Goal: Task Accomplishment & Management: Manage account settings

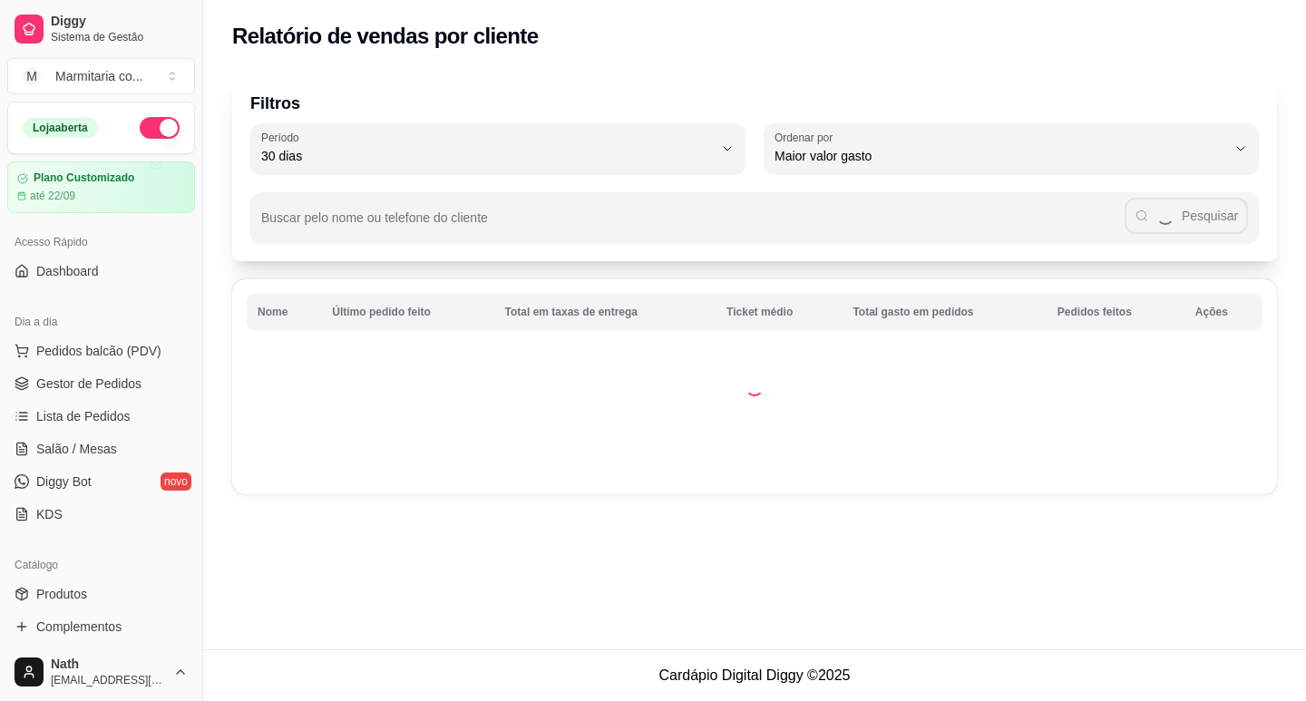
select select "30"
select select "HIGHEST_TOTAL_SPENT_WITH_ORDERS"
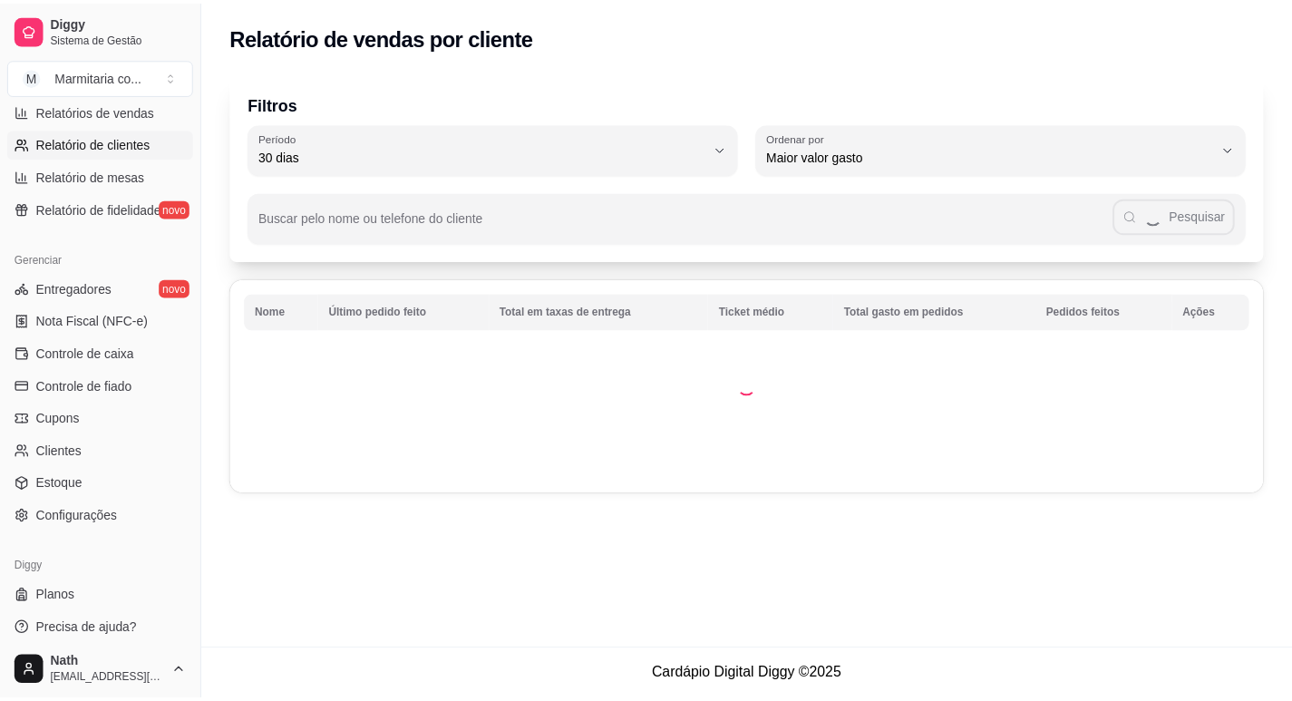
scroll to position [604, 0]
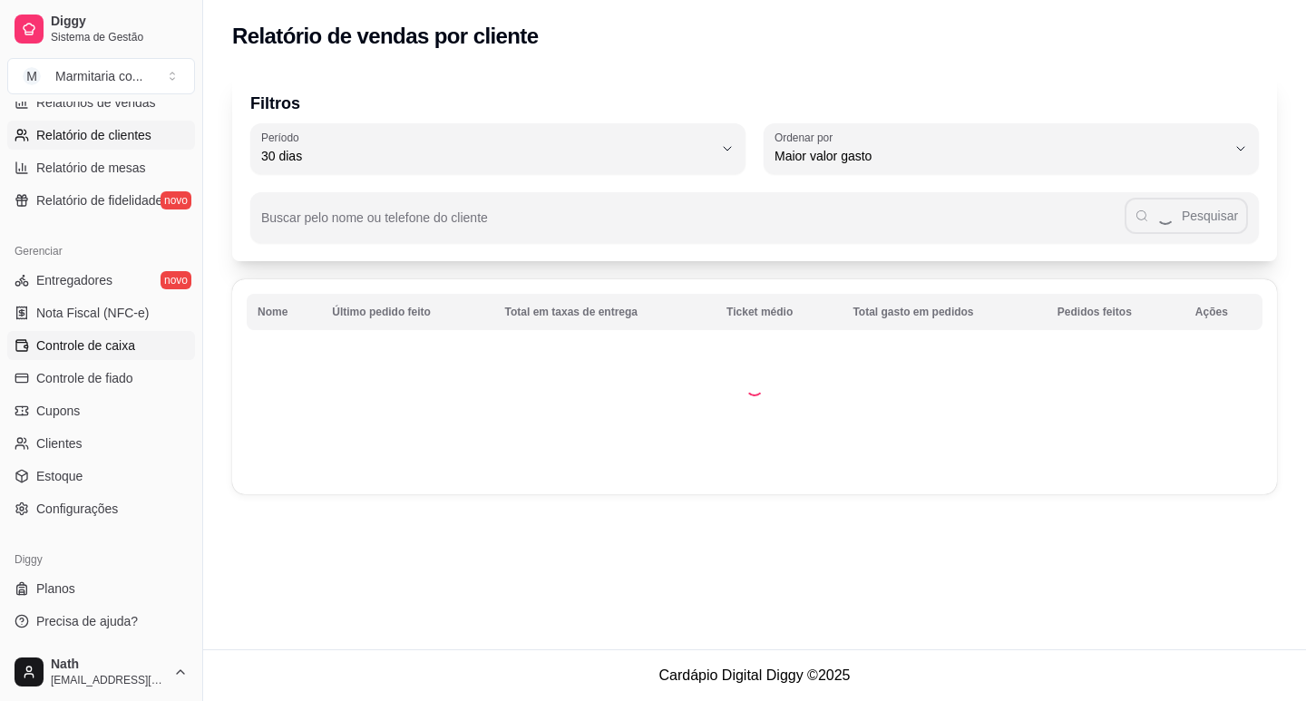
click at [143, 335] on link "Controle de caixa" at bounding box center [101, 345] width 188 height 29
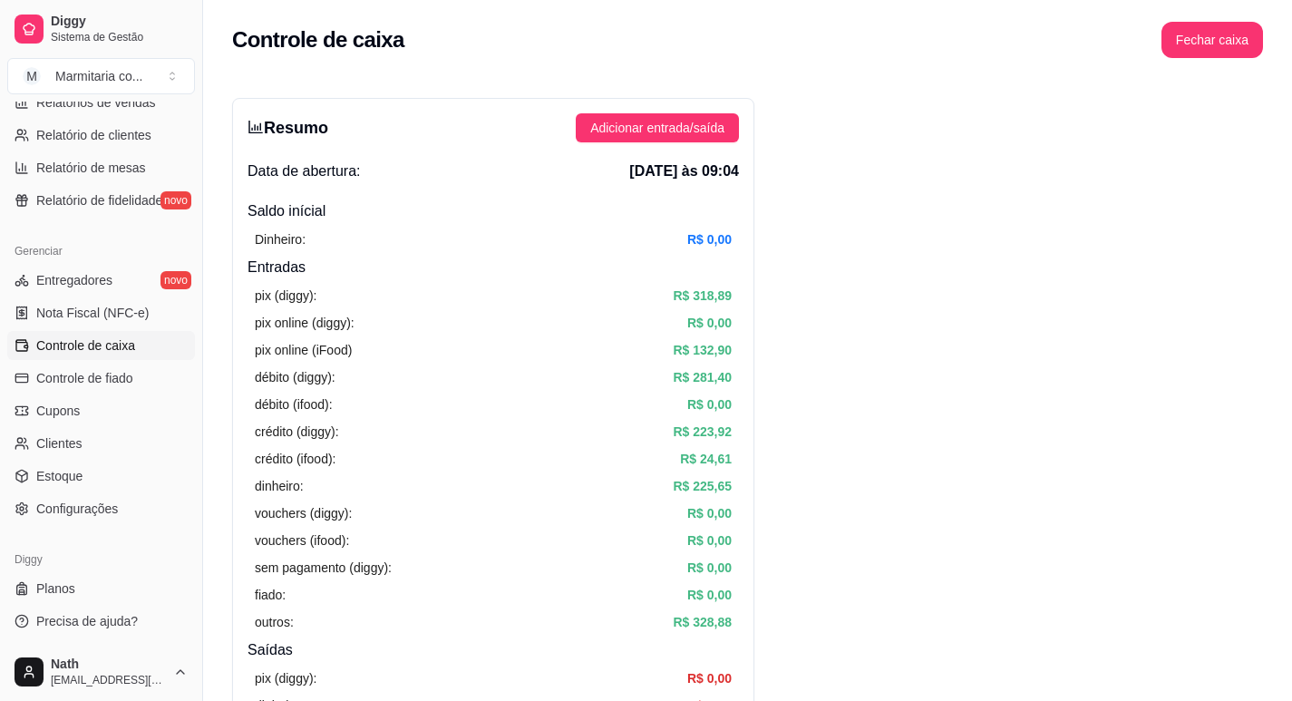
click at [688, 102] on div "Resumo Adicionar entrada/saída Data de abertura: [DATE] às 09:04 Saldo inícial …" at bounding box center [493, 577] width 522 height 958
click at [687, 131] on span "Adicionar entrada/saída" at bounding box center [657, 128] width 134 height 20
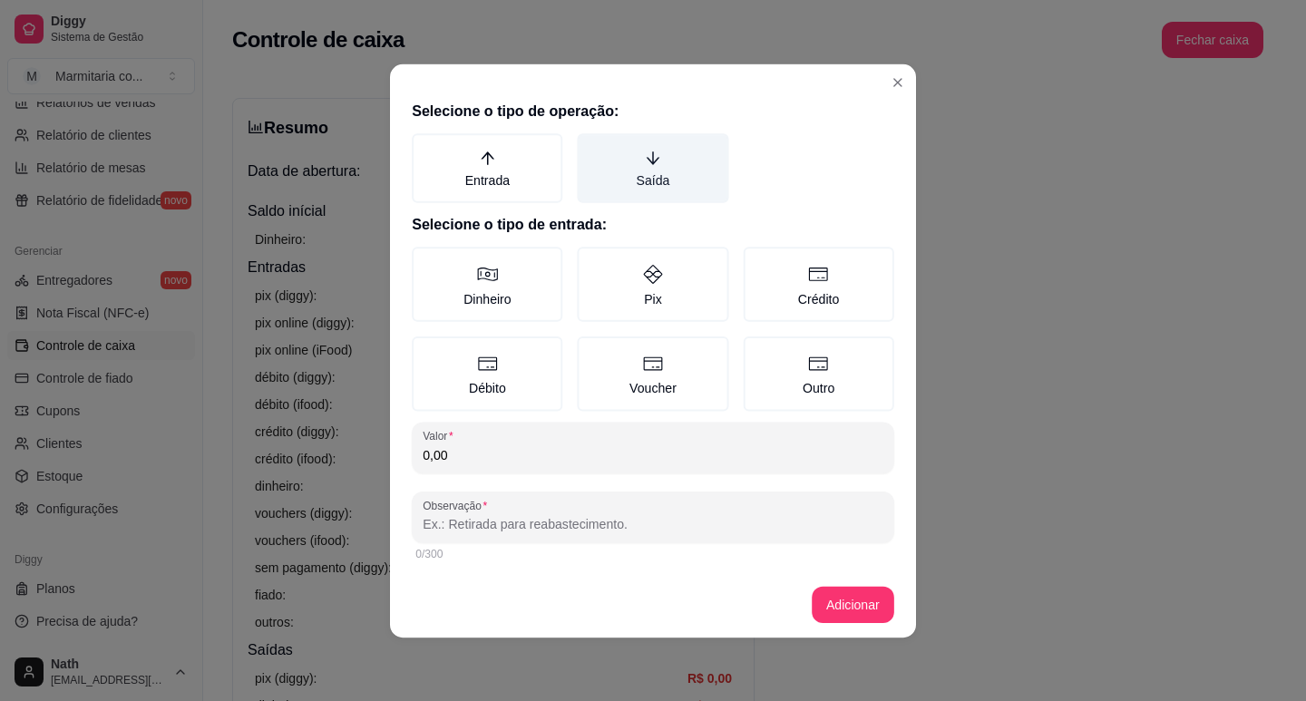
click at [676, 179] on label "Saída" at bounding box center [653, 168] width 151 height 70
click at [591, 147] on button "Saída" at bounding box center [584, 139] width 15 height 15
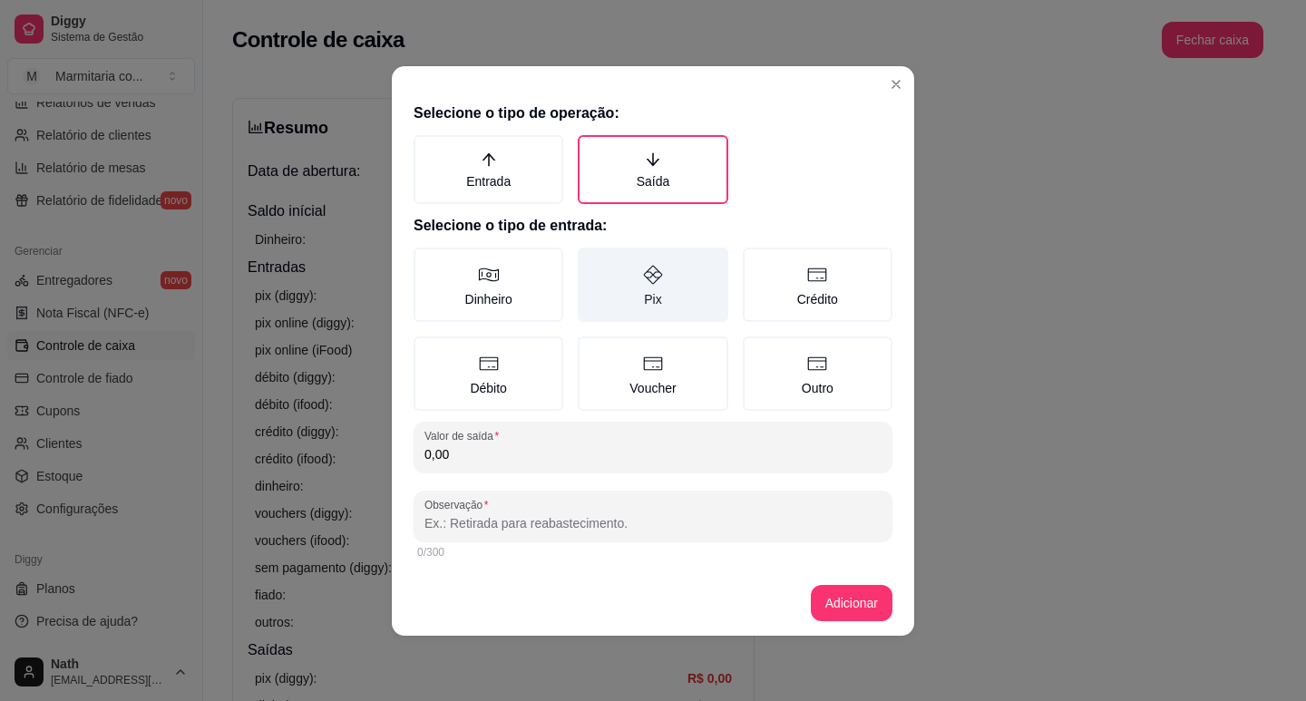
click at [665, 288] on label "Pix" at bounding box center [653, 285] width 150 height 74
click at [591, 261] on button "Pix" at bounding box center [584, 254] width 15 height 15
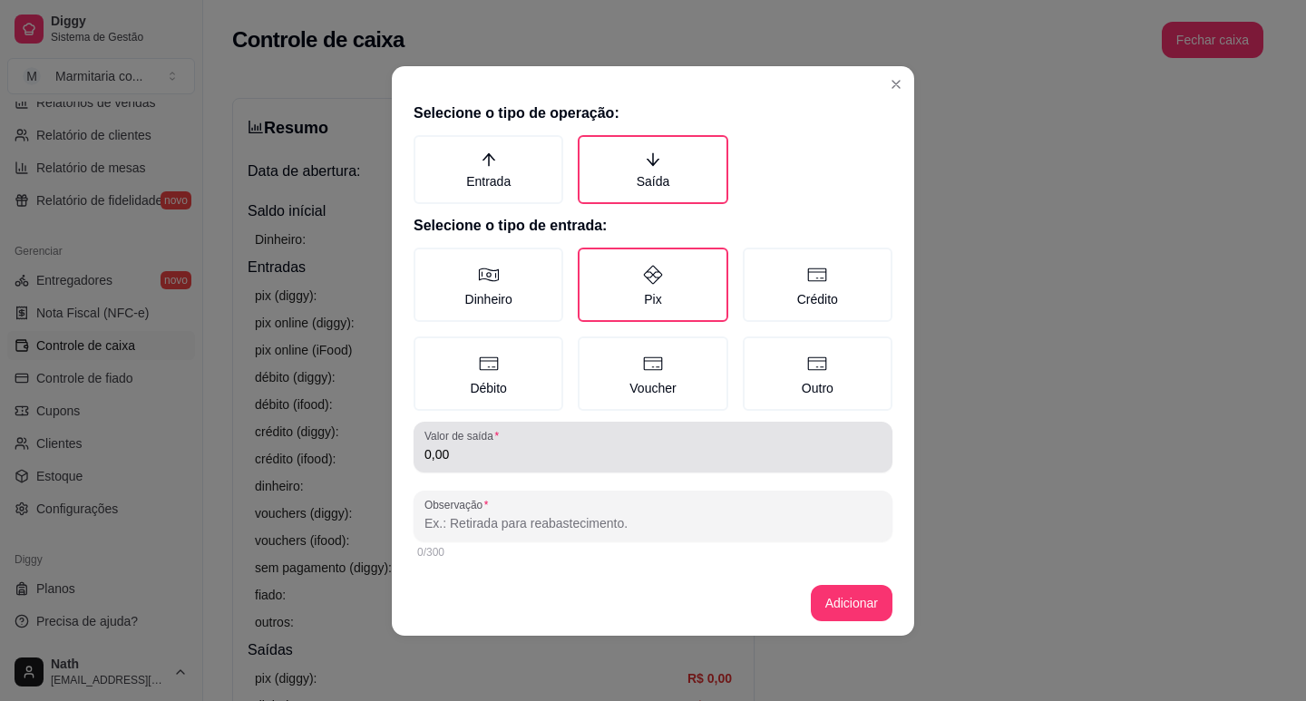
click at [634, 455] on input "0,00" at bounding box center [652, 454] width 457 height 18
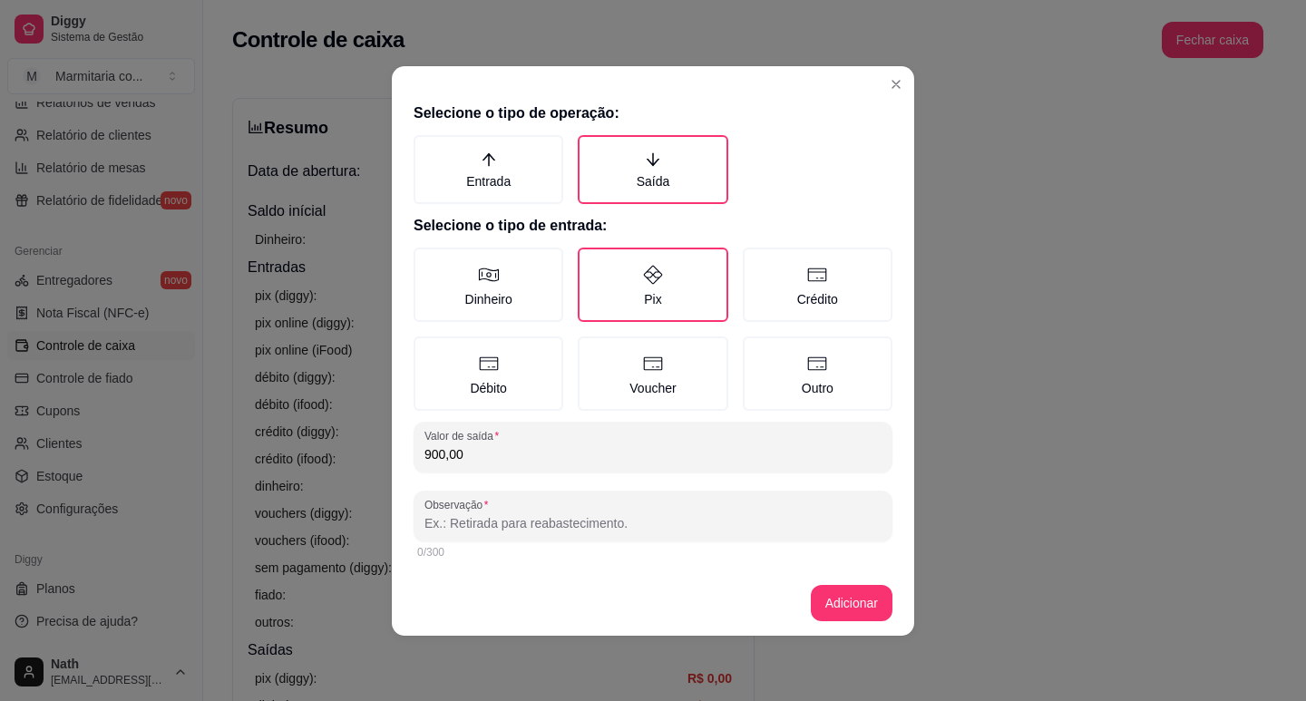
type input "900,00"
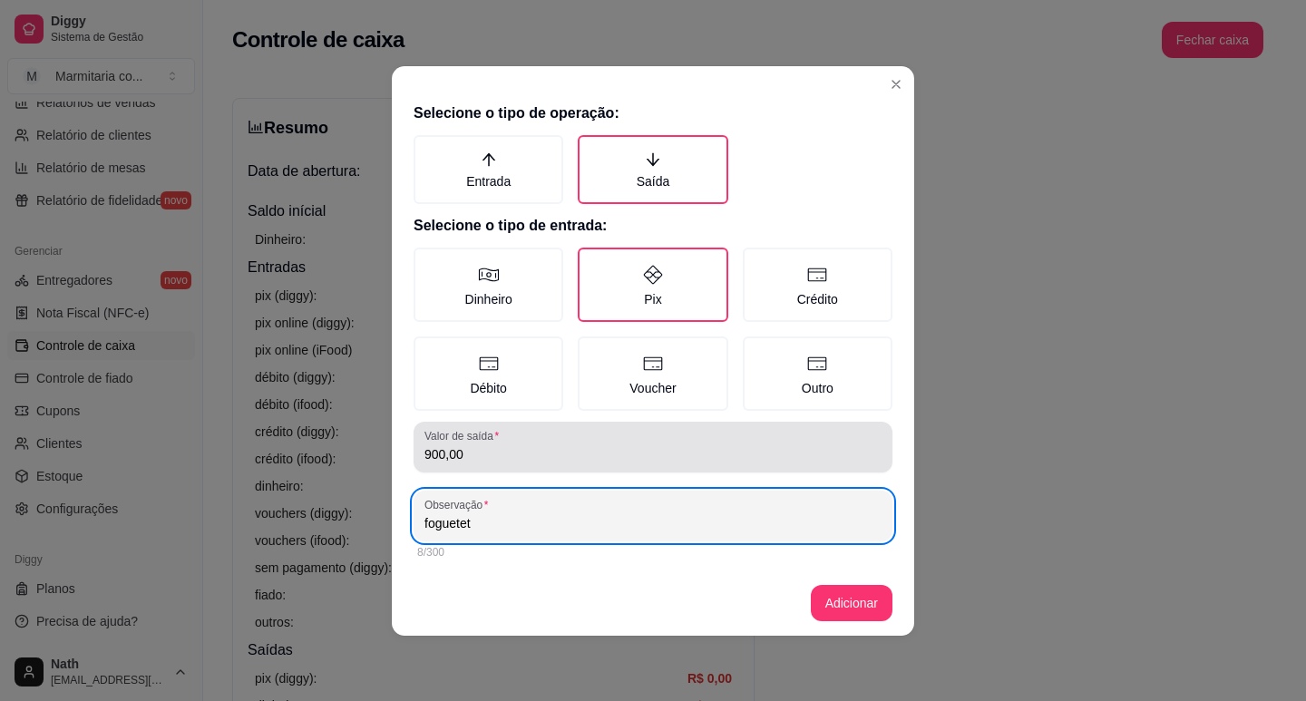
type input "foguetet"
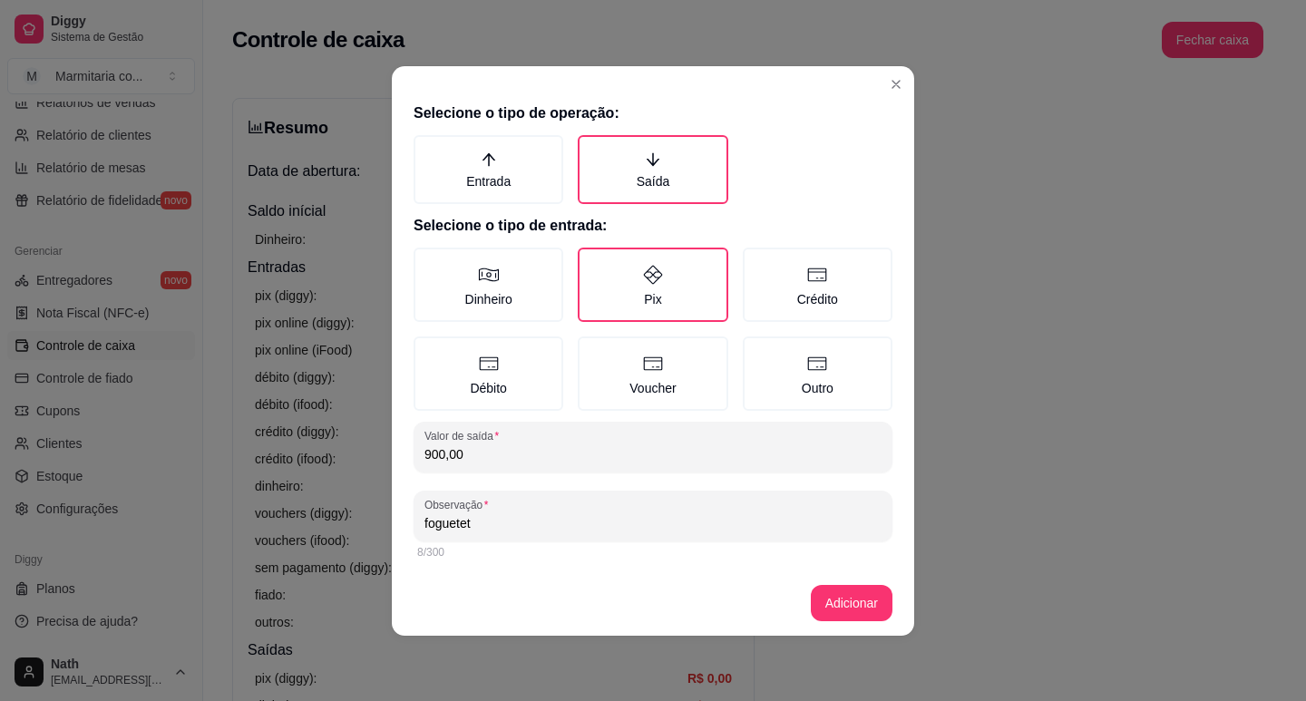
click at [578, 446] on input "900,00" at bounding box center [652, 454] width 457 height 18
type input "90,00"
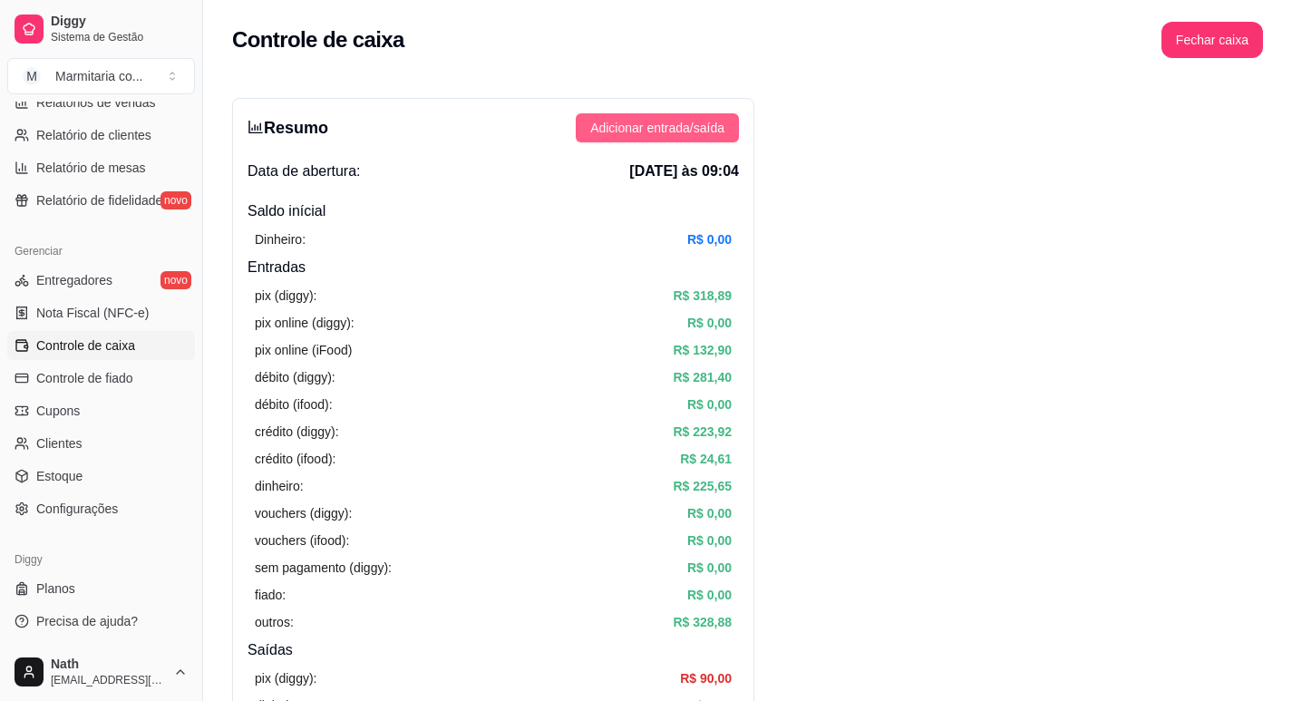
click at [707, 122] on span "Adicionar entrada/saída" at bounding box center [657, 128] width 134 height 20
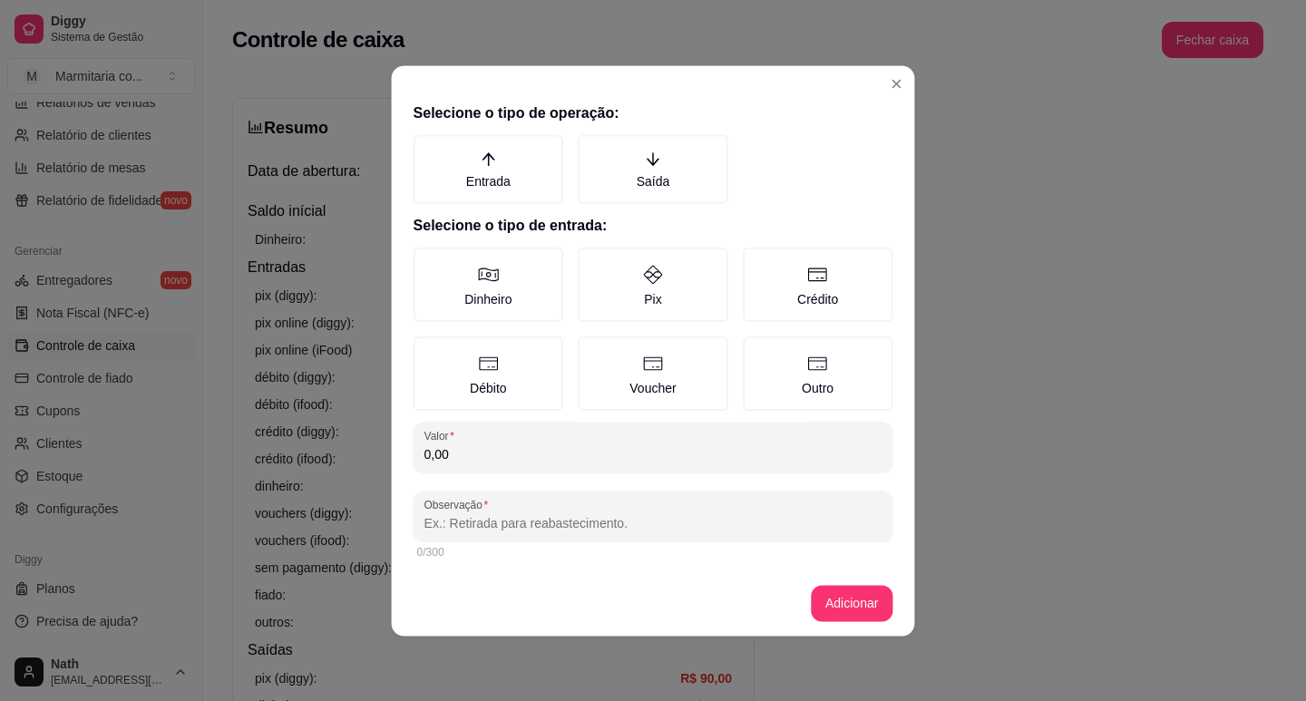
drag, startPoint x: 726, startPoint y: 172, endPoint x: 714, endPoint y: 231, distance: 60.3
click at [726, 174] on label "Saída" at bounding box center [653, 168] width 151 height 69
click at [591, 148] on button "Saída" at bounding box center [584, 140] width 15 height 15
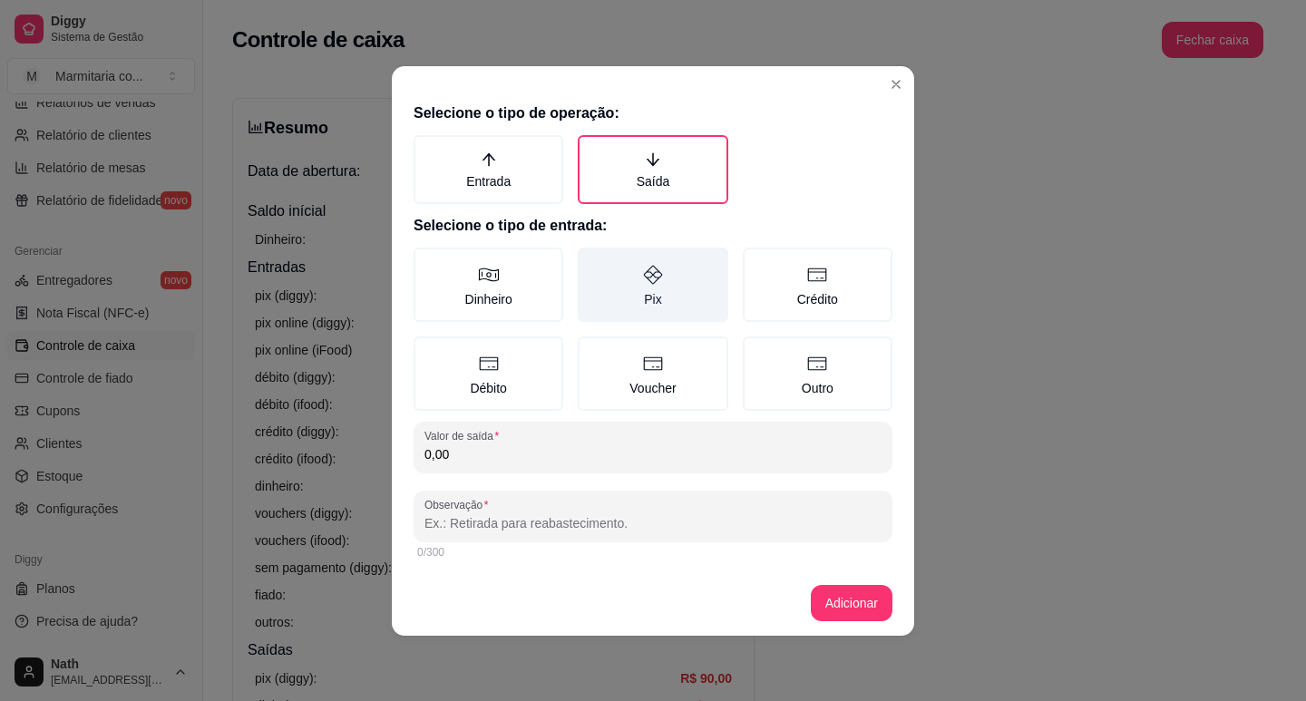
drag, startPoint x: 695, startPoint y: 283, endPoint x: 659, endPoint y: 363, distance: 87.6
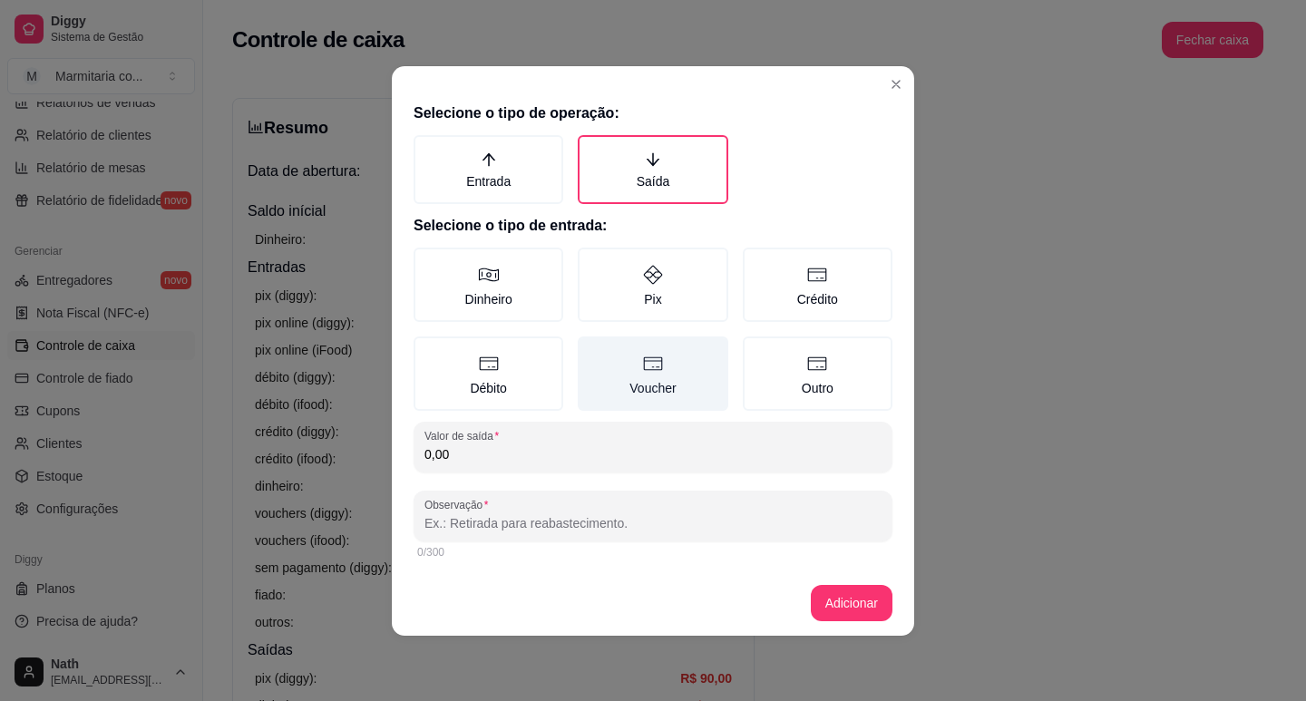
click at [695, 285] on label "Pix" at bounding box center [653, 285] width 150 height 74
click at [591, 261] on button "Pix" at bounding box center [584, 254] width 15 height 15
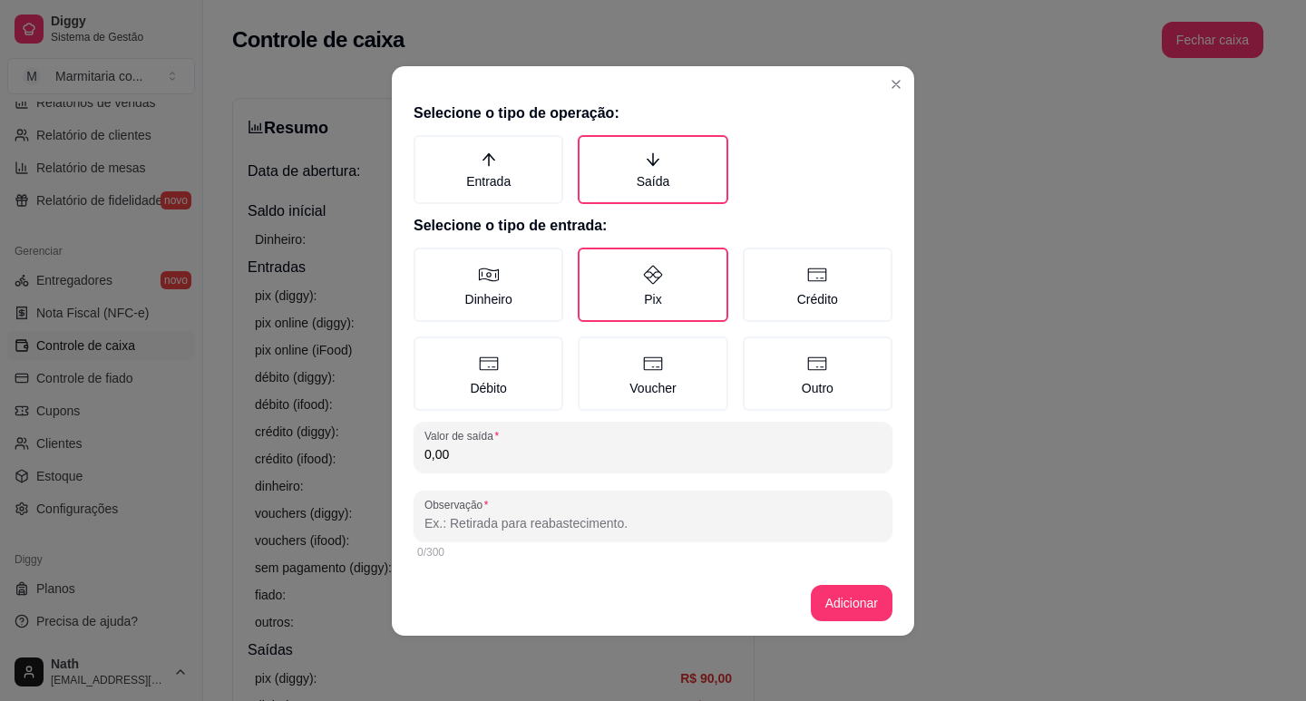
click at [636, 447] on input "0,00" at bounding box center [652, 454] width 457 height 18
type input "960,00"
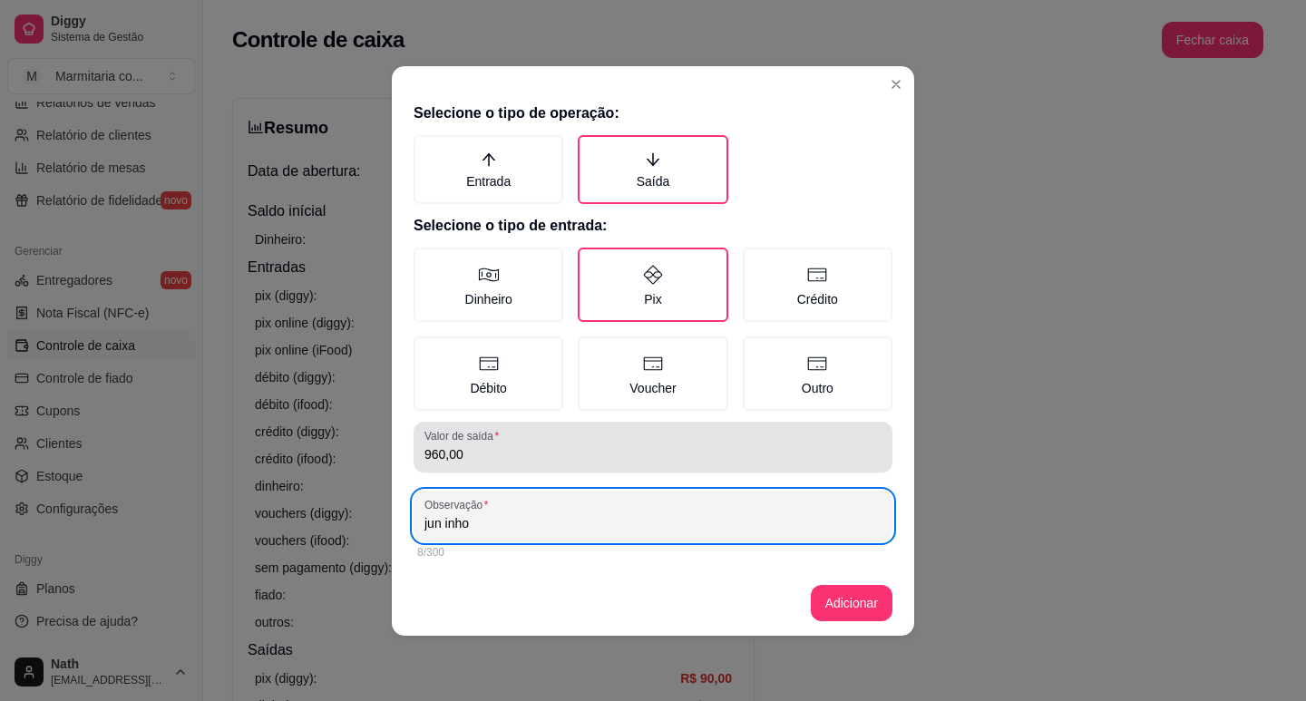
type input "jun inho"
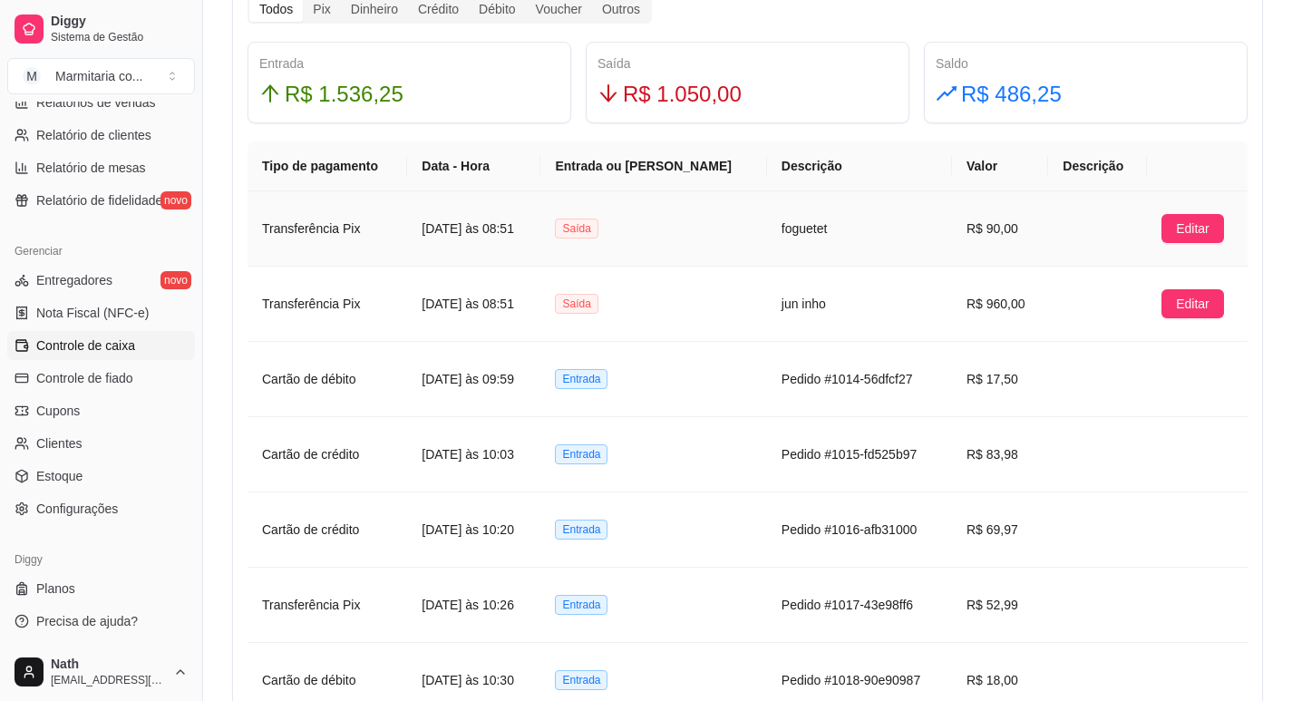
scroll to position [1088, 0]
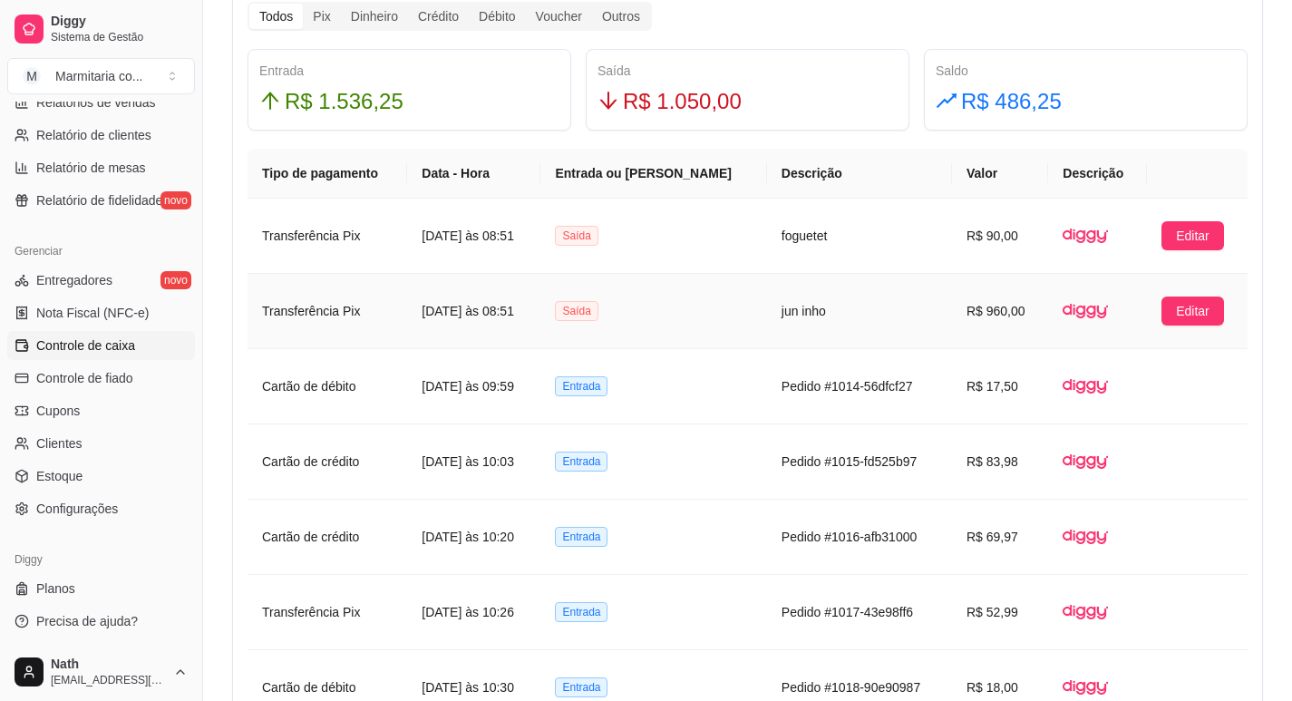
click at [845, 292] on td "jun inho" at bounding box center [859, 311] width 185 height 75
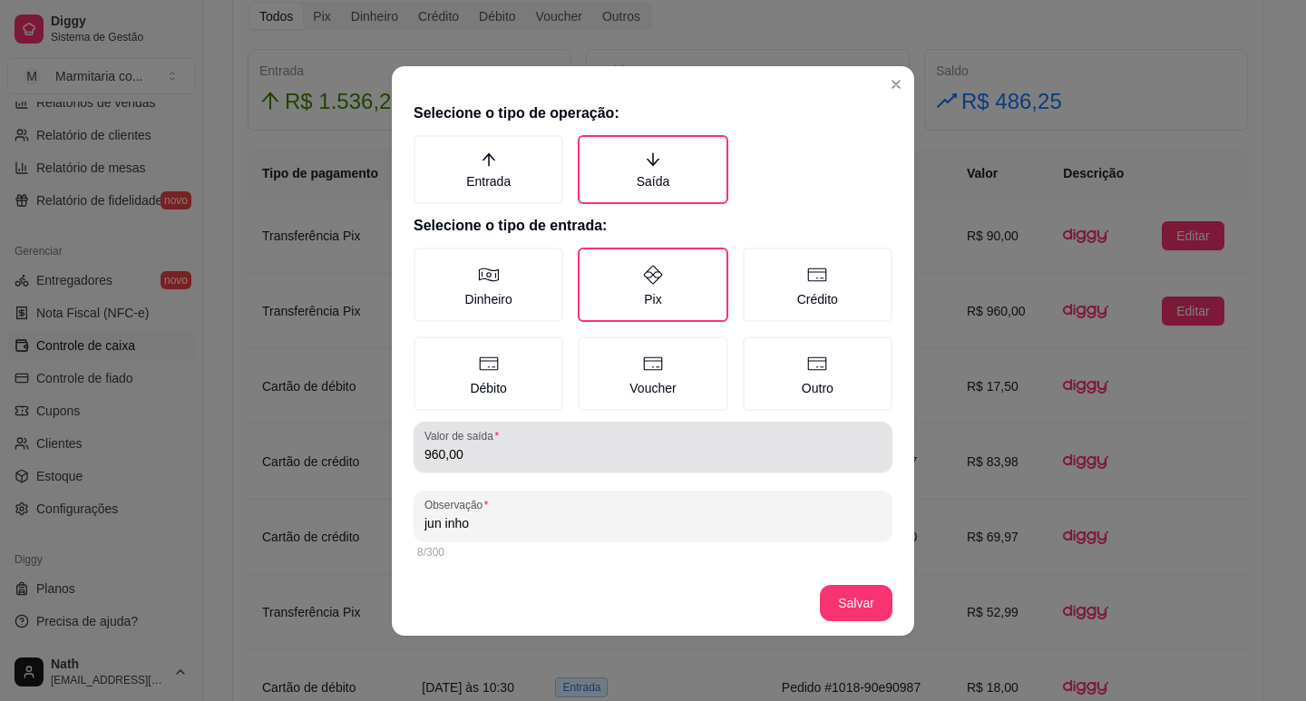
click at [603, 443] on div "960,00" at bounding box center [652, 447] width 457 height 36
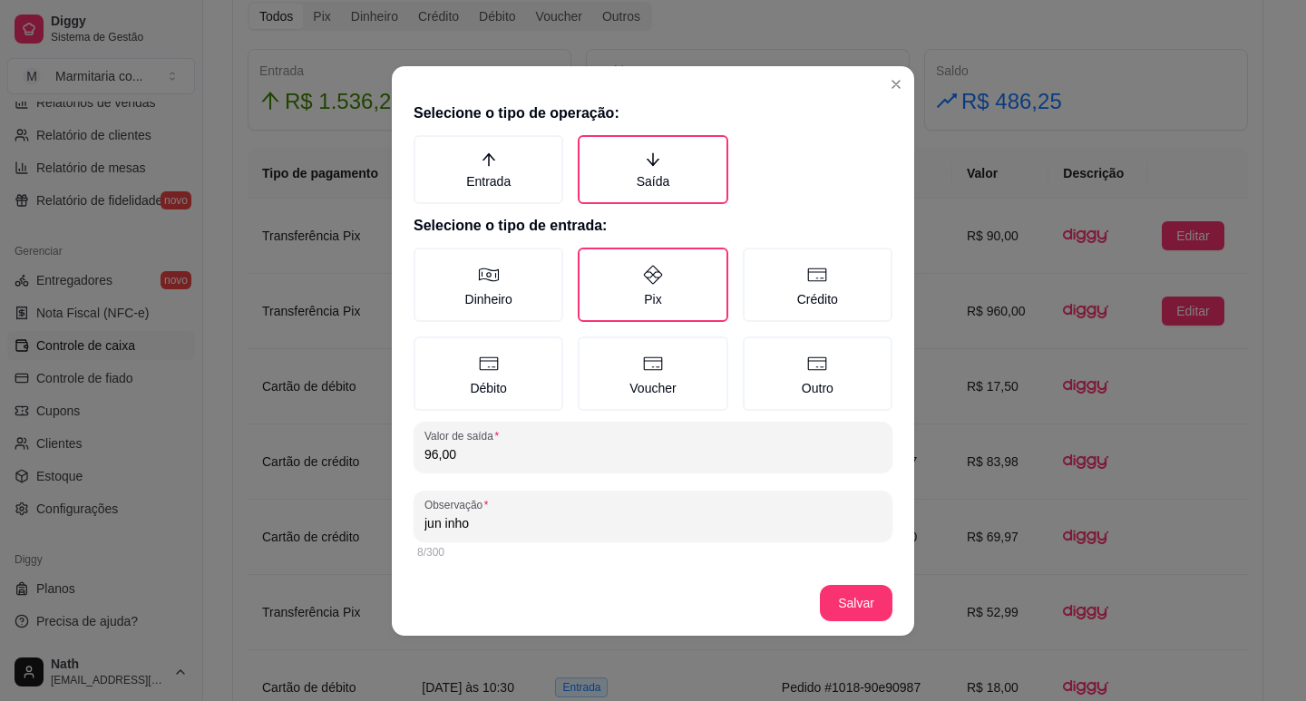
type input "96,00"
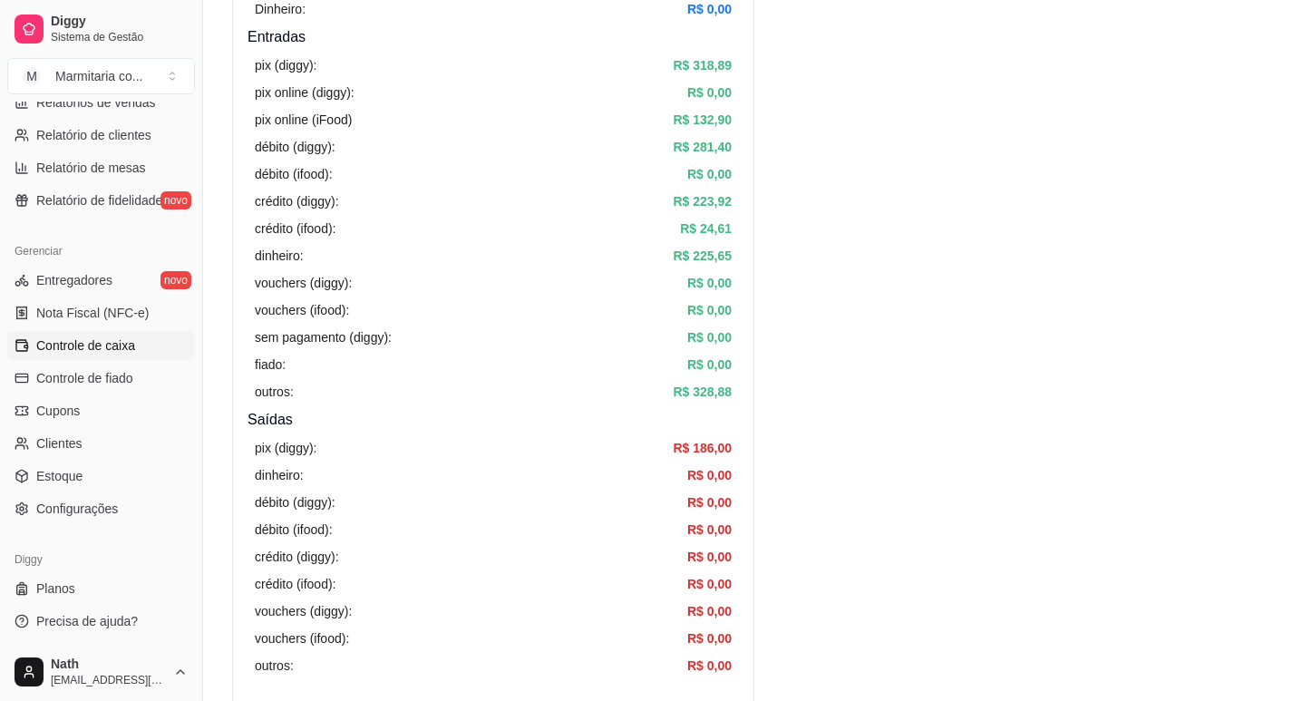
scroll to position [0, 0]
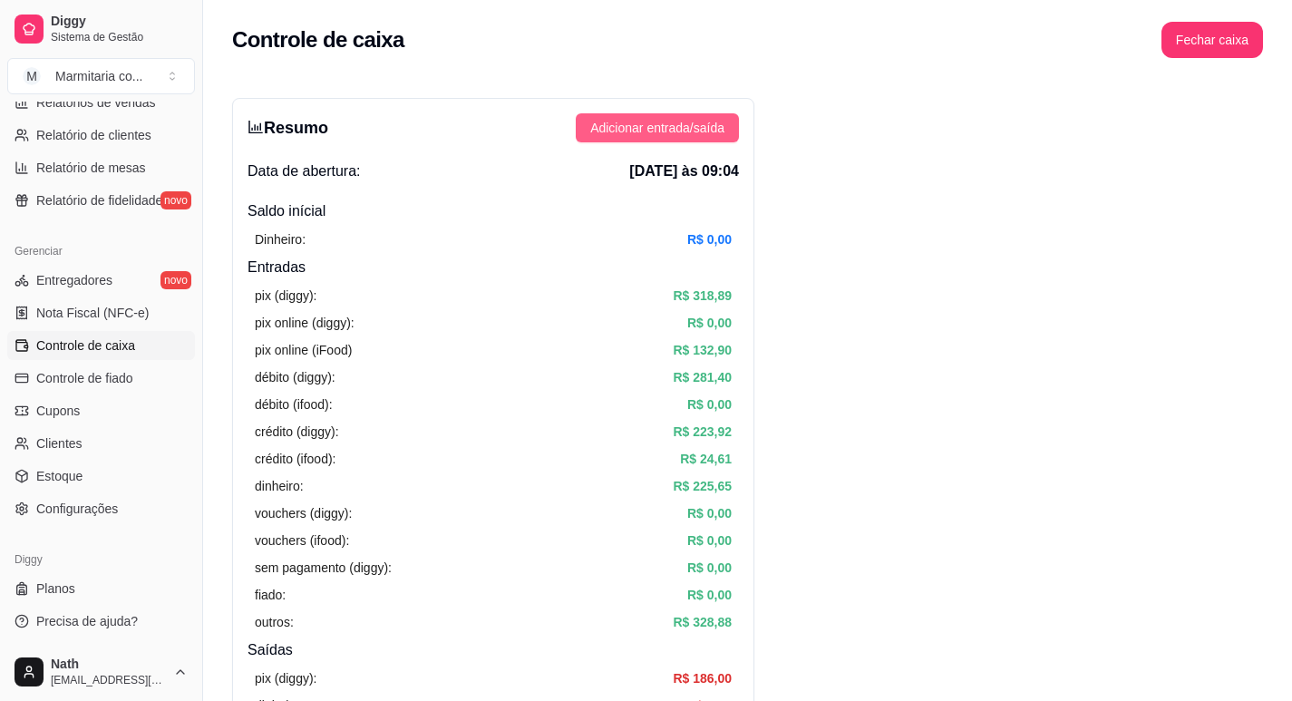
click at [704, 122] on span "Adicionar entrada/saída" at bounding box center [657, 128] width 134 height 20
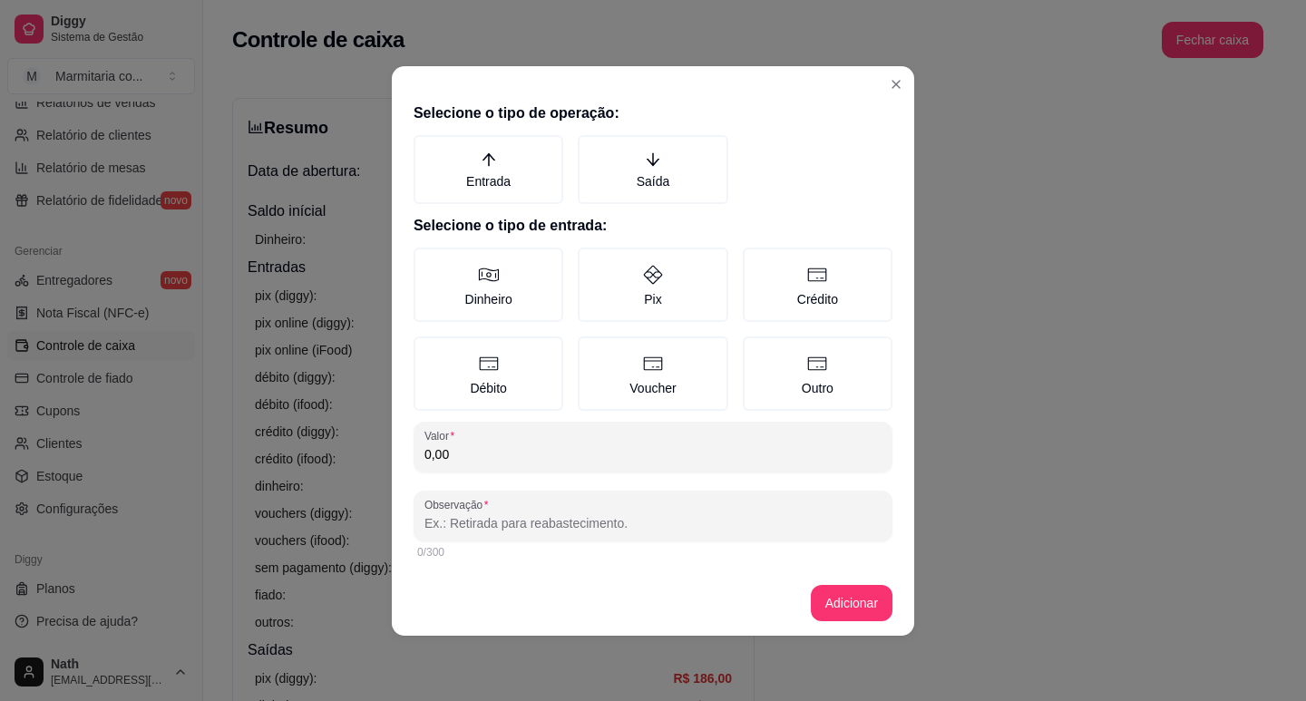
click at [704, 206] on div "Selecione o tipo de operação: Entrada Saída Selecione o tipo de entrada: Dinhei…" at bounding box center [653, 331] width 522 height 475
click at [643, 300] on label "Pix" at bounding box center [653, 285] width 150 height 74
click at [591, 261] on button "Pix" at bounding box center [584, 254] width 15 height 15
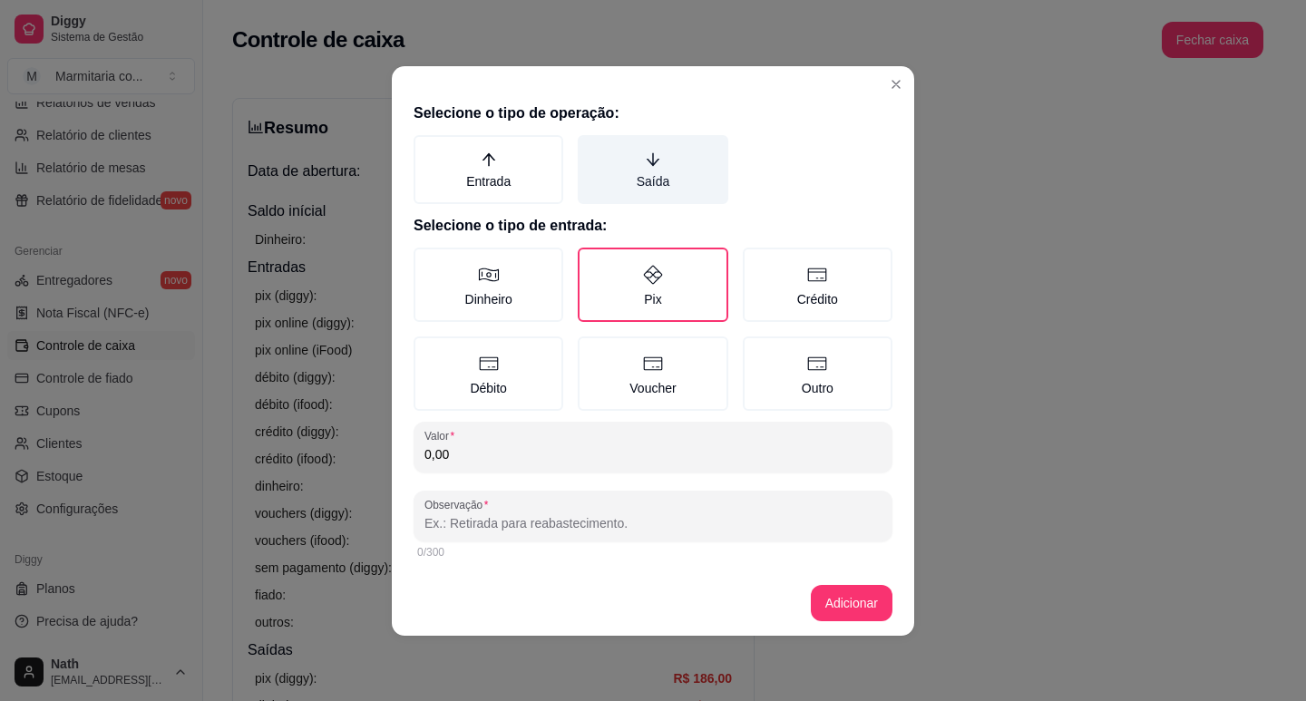
click at [672, 177] on label "Saída" at bounding box center [653, 169] width 150 height 69
click at [591, 149] on button "Saída" at bounding box center [584, 141] width 15 height 15
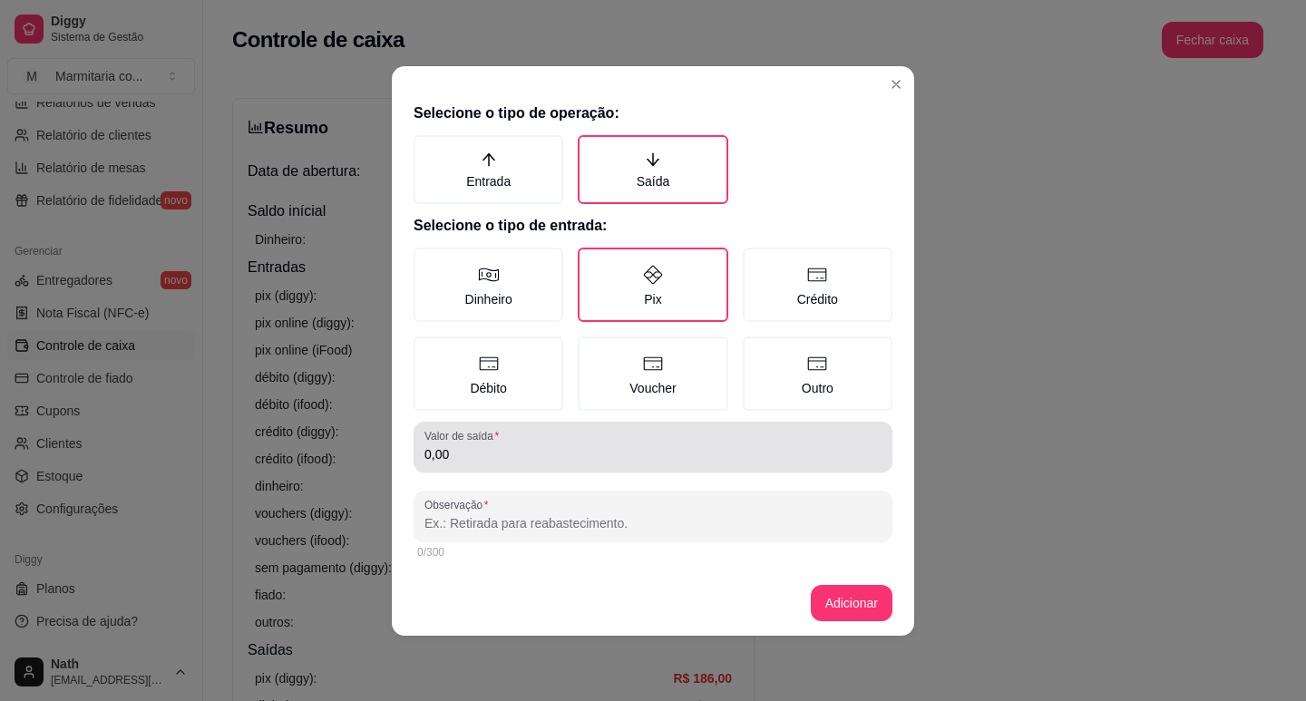
click at [597, 467] on div "Valor de saída 0,00" at bounding box center [652, 447] width 479 height 51
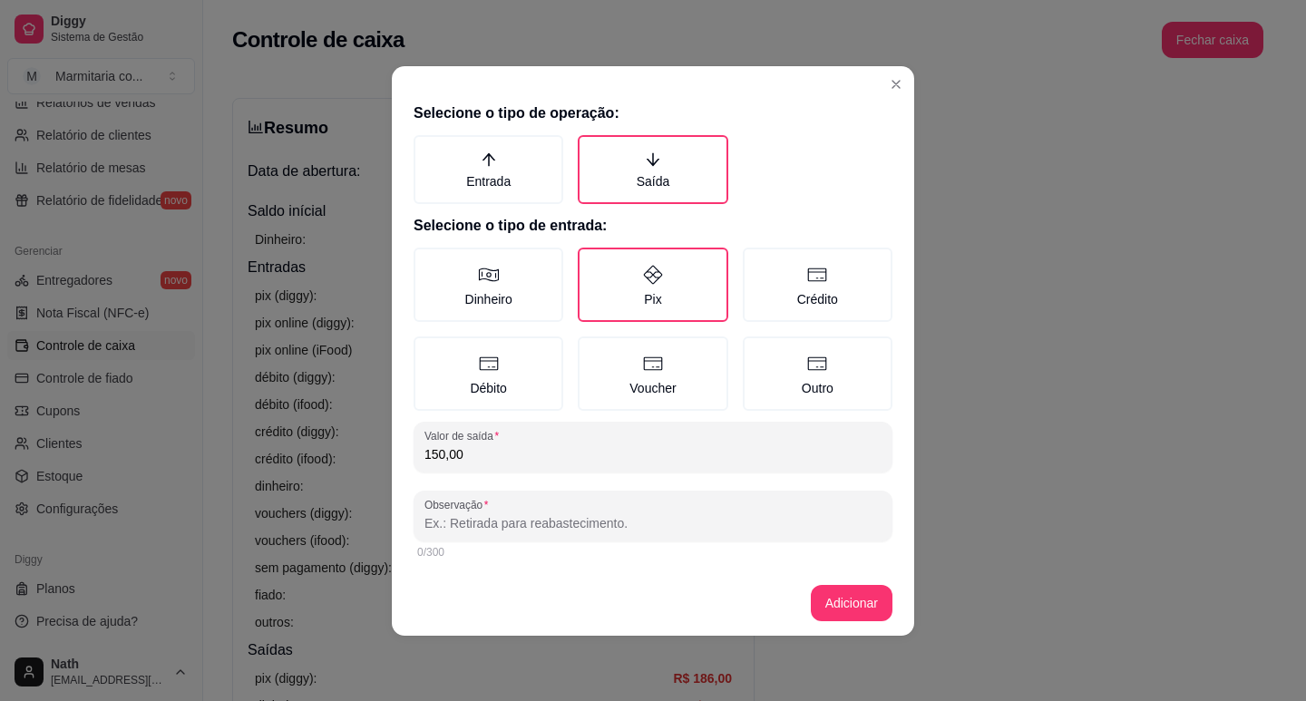
type input "150,00"
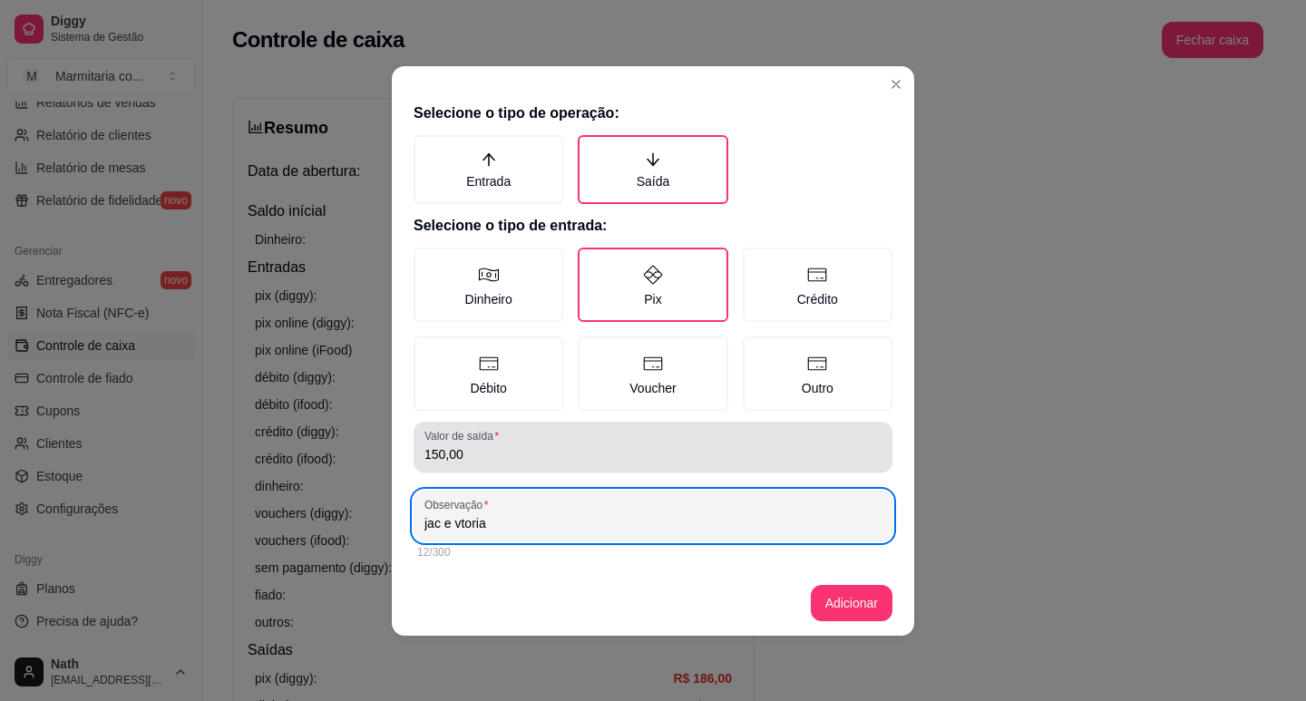
type input "jac e vtoria"
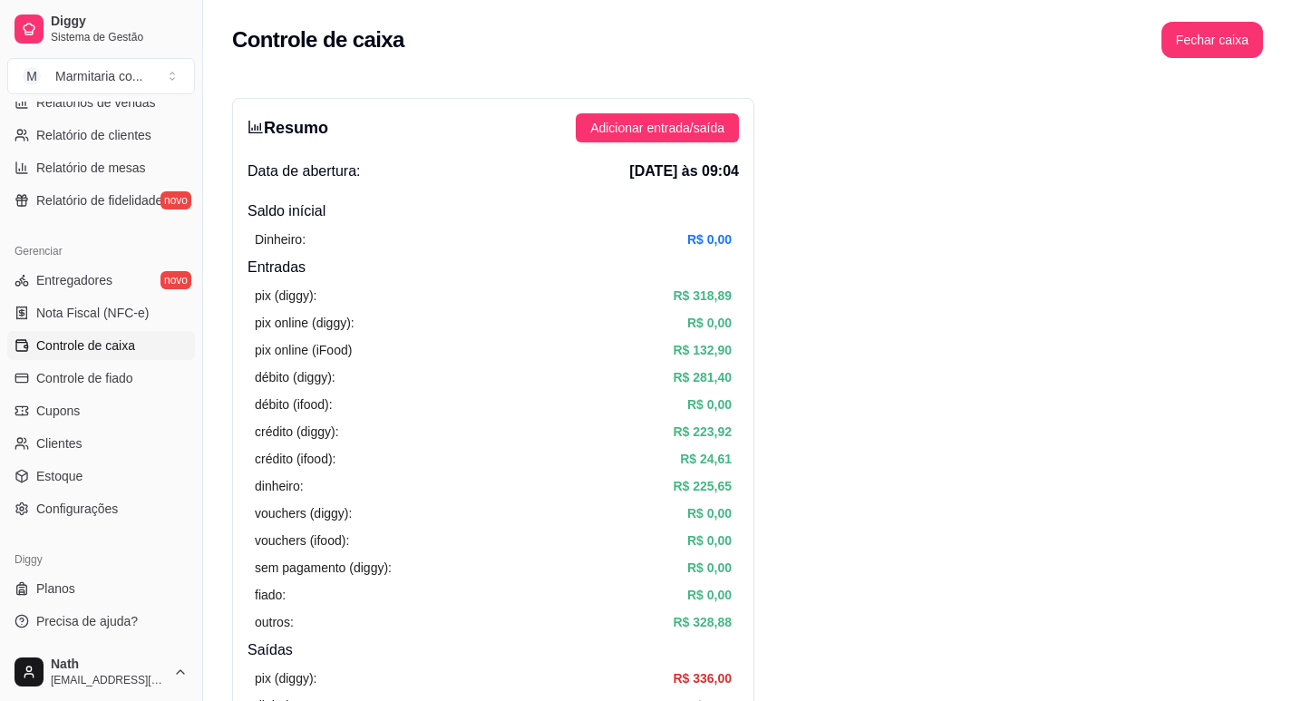
click at [668, 108] on div "Resumo Adicionar entrada/saída Data de abertura: [DATE] às 09:04 Saldo inícial …" at bounding box center [493, 577] width 522 height 958
click at [676, 133] on span "Adicionar entrada/saída" at bounding box center [657, 128] width 134 height 20
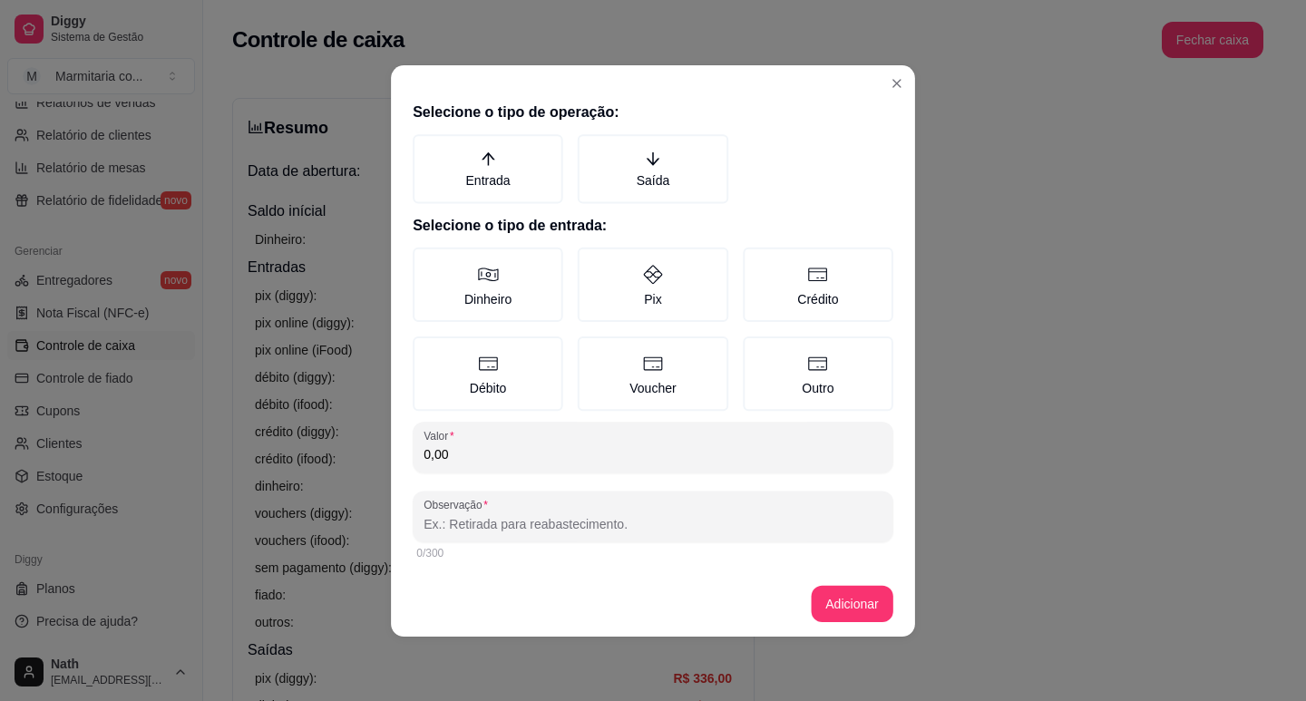
click at [676, 210] on div "Selecione o tipo de operação: Entrada Saída Selecione o tipo de entrada: Dinhei…" at bounding box center [653, 332] width 524 height 477
click at [658, 171] on label "Saída" at bounding box center [653, 169] width 150 height 69
click at [591, 149] on button "Saída" at bounding box center [584, 141] width 15 height 15
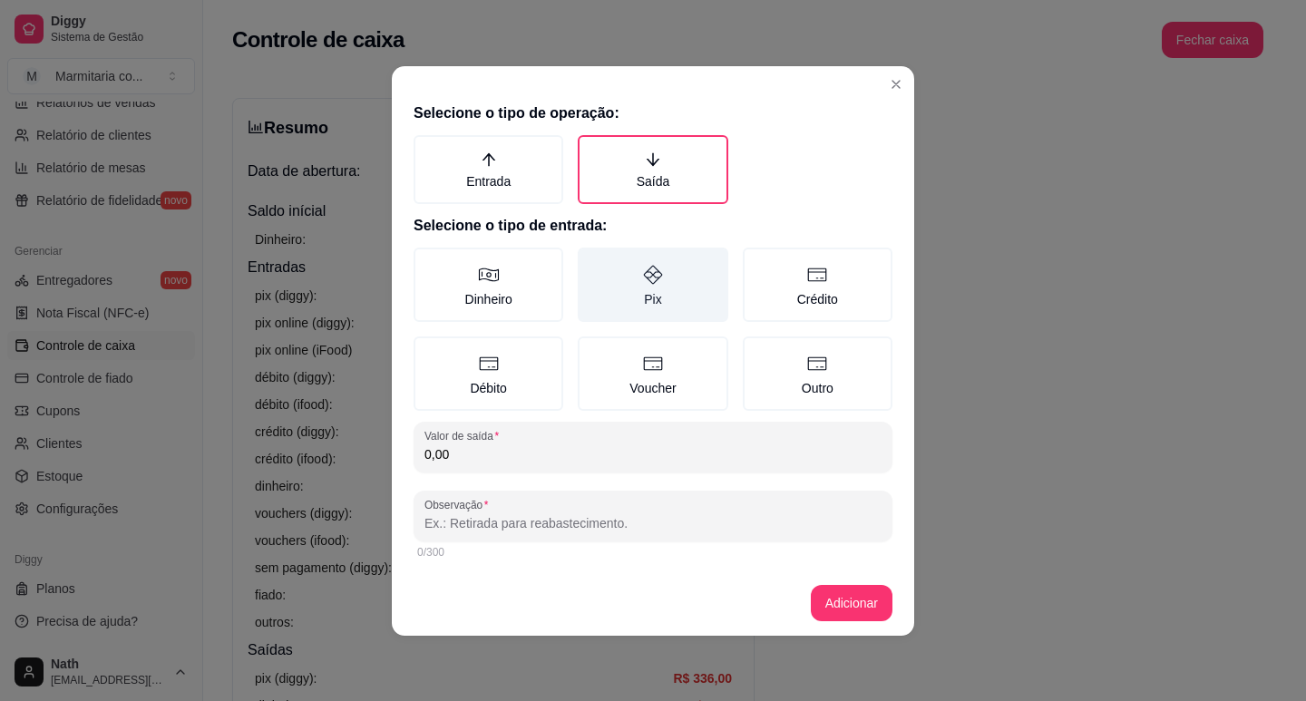
drag, startPoint x: 672, startPoint y: 272, endPoint x: 672, endPoint y: 326, distance: 54.4
click at [672, 276] on label "Pix" at bounding box center [653, 285] width 150 height 74
click at [591, 261] on button "Pix" at bounding box center [584, 254] width 15 height 15
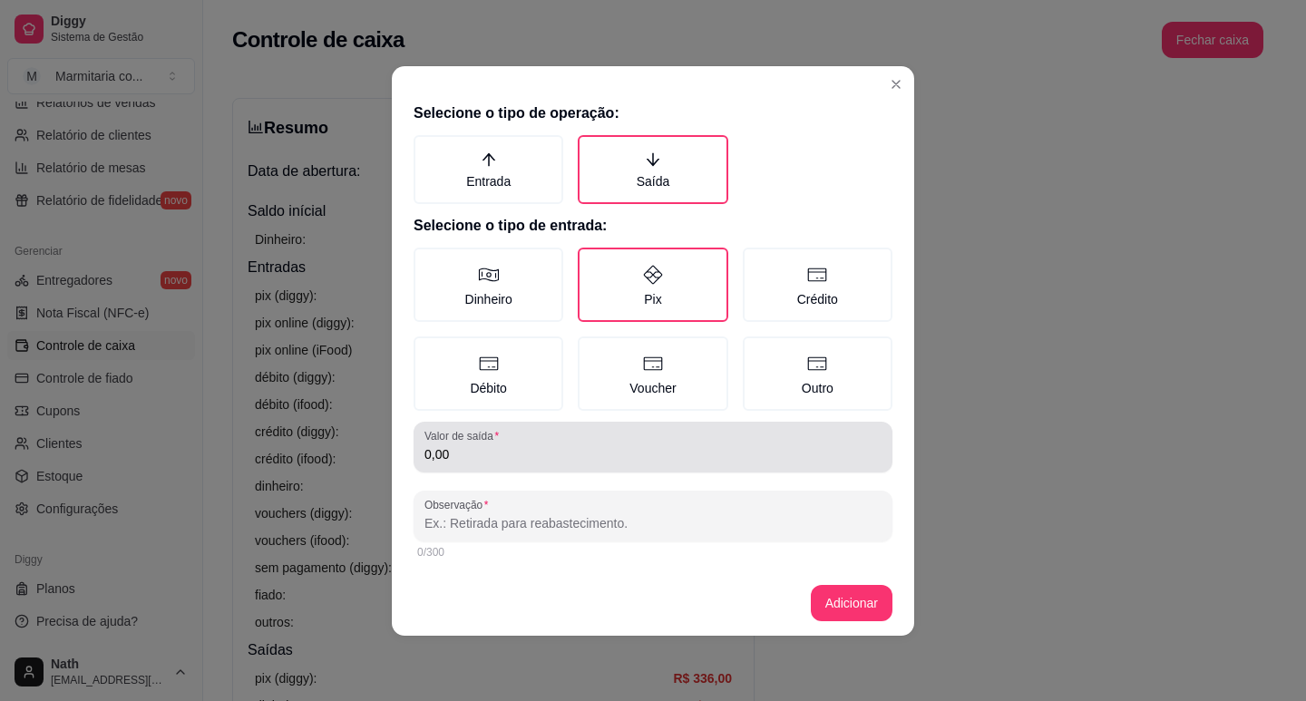
click at [648, 442] on div "0,00" at bounding box center [652, 447] width 457 height 36
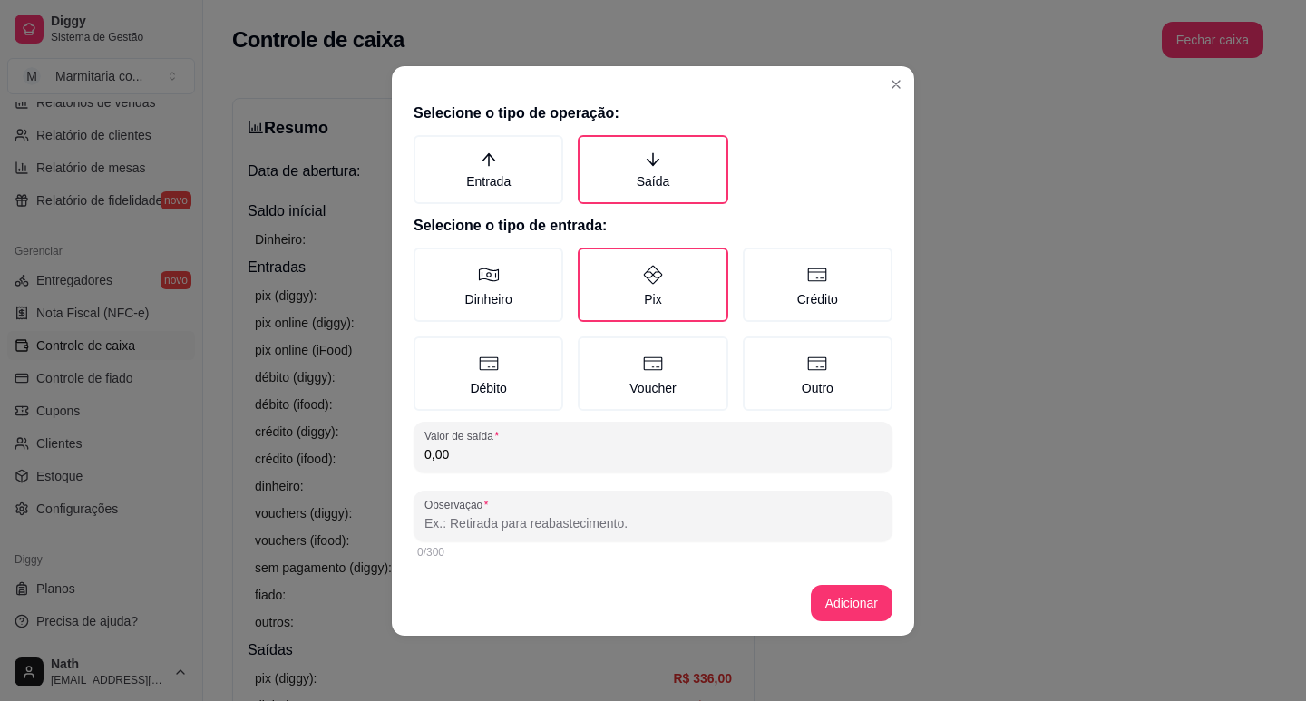
type input "0,00"
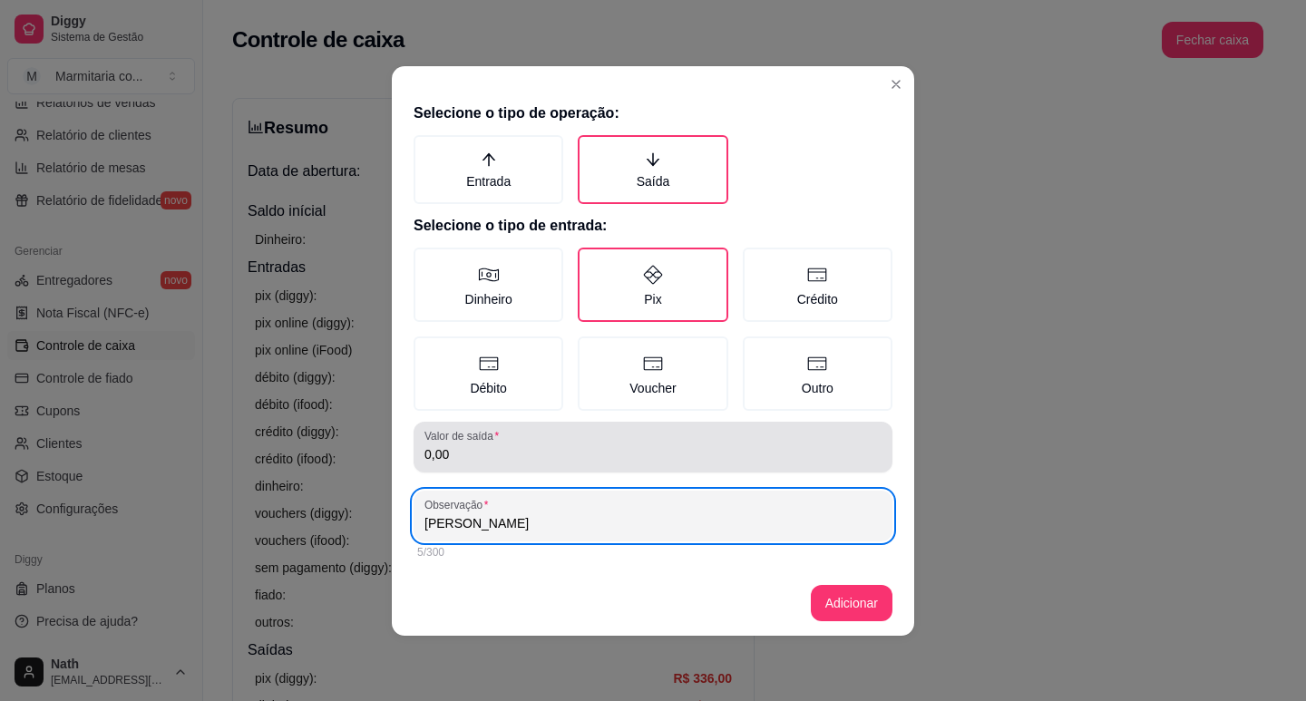
type input "[PERSON_NAME]"
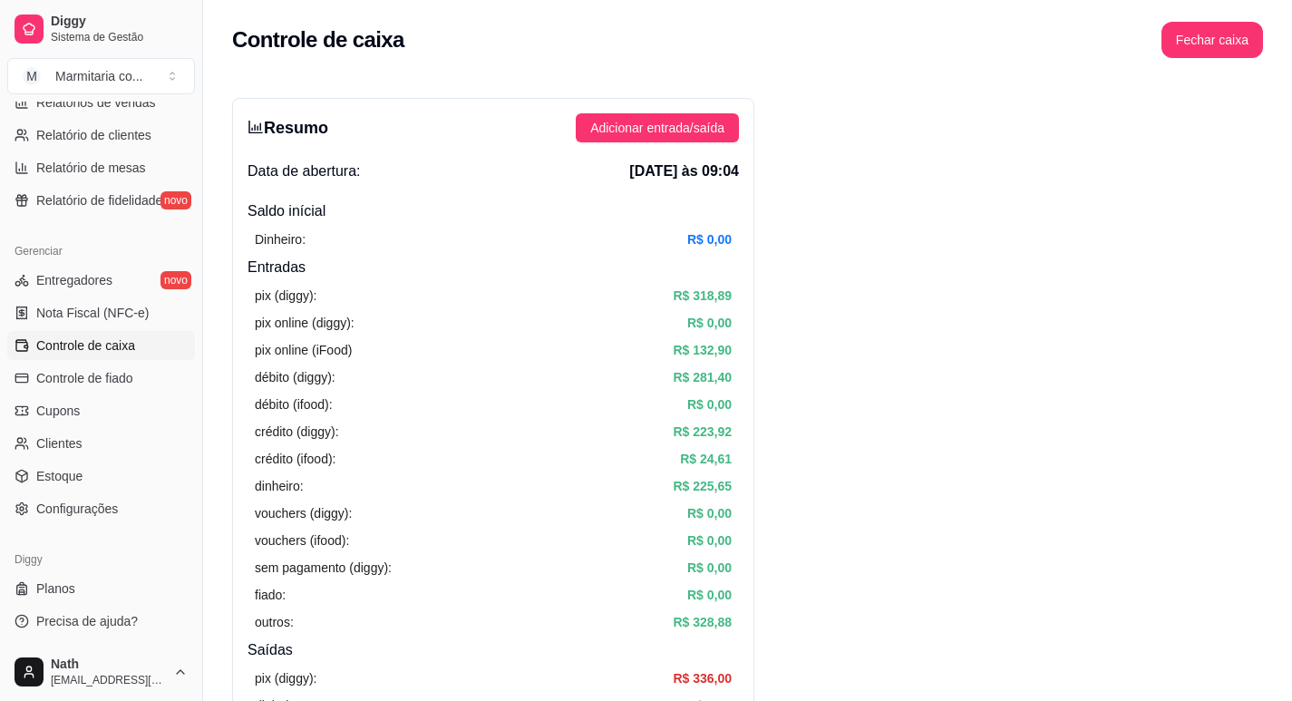
click at [684, 106] on div "Resumo Adicionar entrada/saída Data de abertura: [DATE] às 09:04 Saldo inícial …" at bounding box center [493, 577] width 522 height 958
click at [689, 121] on span "Adicionar entrada/saída" at bounding box center [657, 128] width 134 height 20
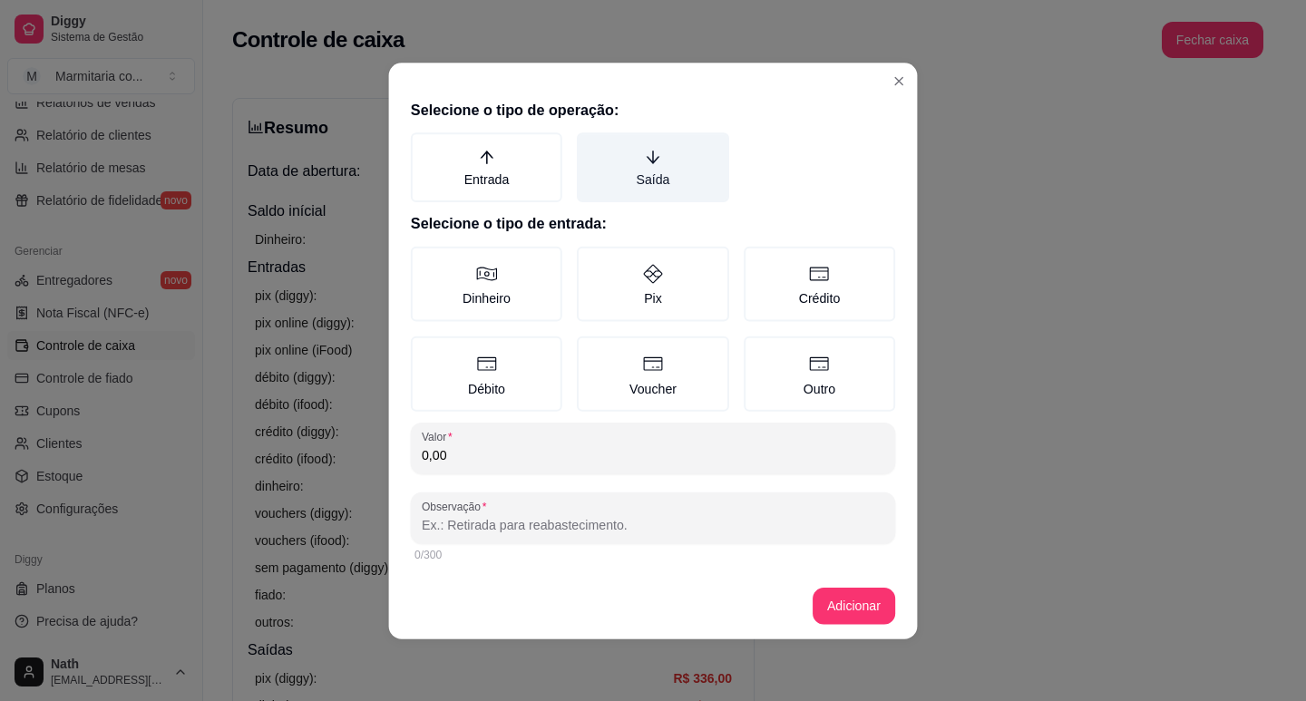
click at [692, 172] on label "Saída" at bounding box center [652, 167] width 151 height 70
click at [590, 146] on button "Saída" at bounding box center [583, 138] width 15 height 15
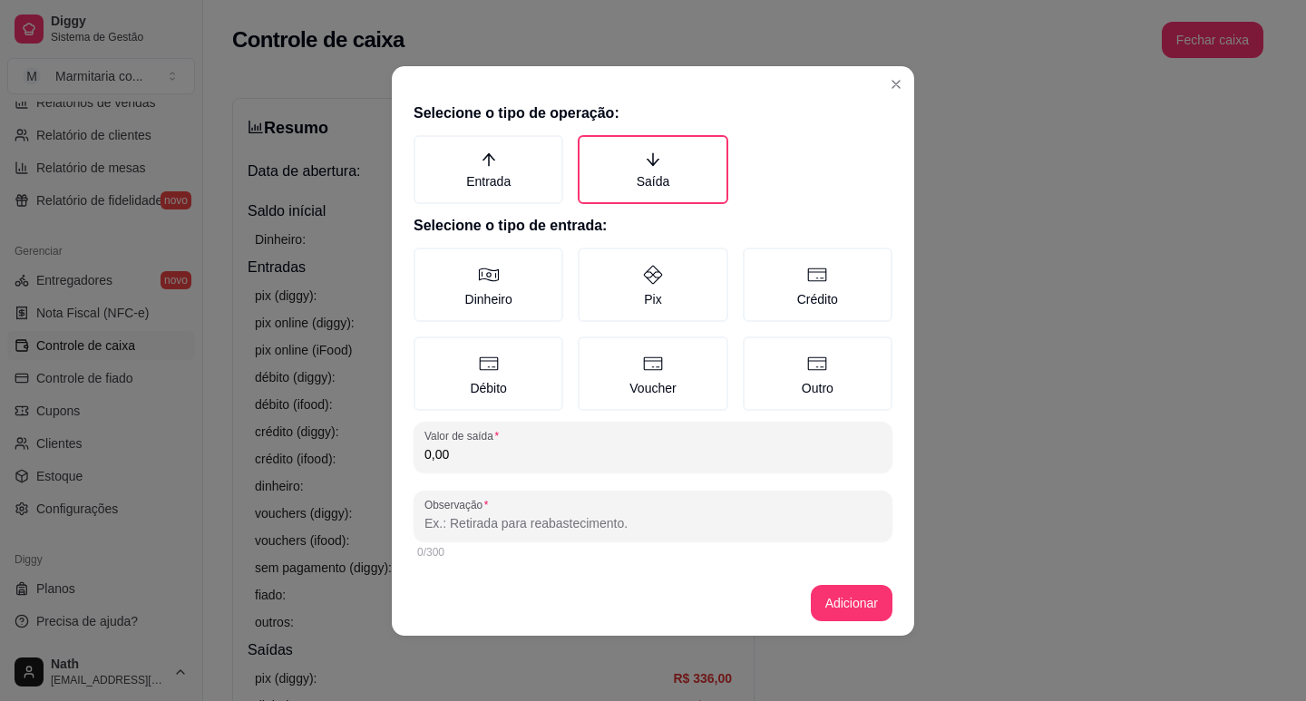
click at [677, 243] on div "Selecione o tipo de operação: Entrada Saída Selecione o tipo de entrada: Dinhei…" at bounding box center [653, 332] width 522 height 475
click at [656, 277] on icon at bounding box center [653, 274] width 19 height 19
click at [591, 261] on button "Pix" at bounding box center [584, 254] width 15 height 15
click at [629, 460] on input "0,00" at bounding box center [652, 454] width 457 height 18
type input "40,00"
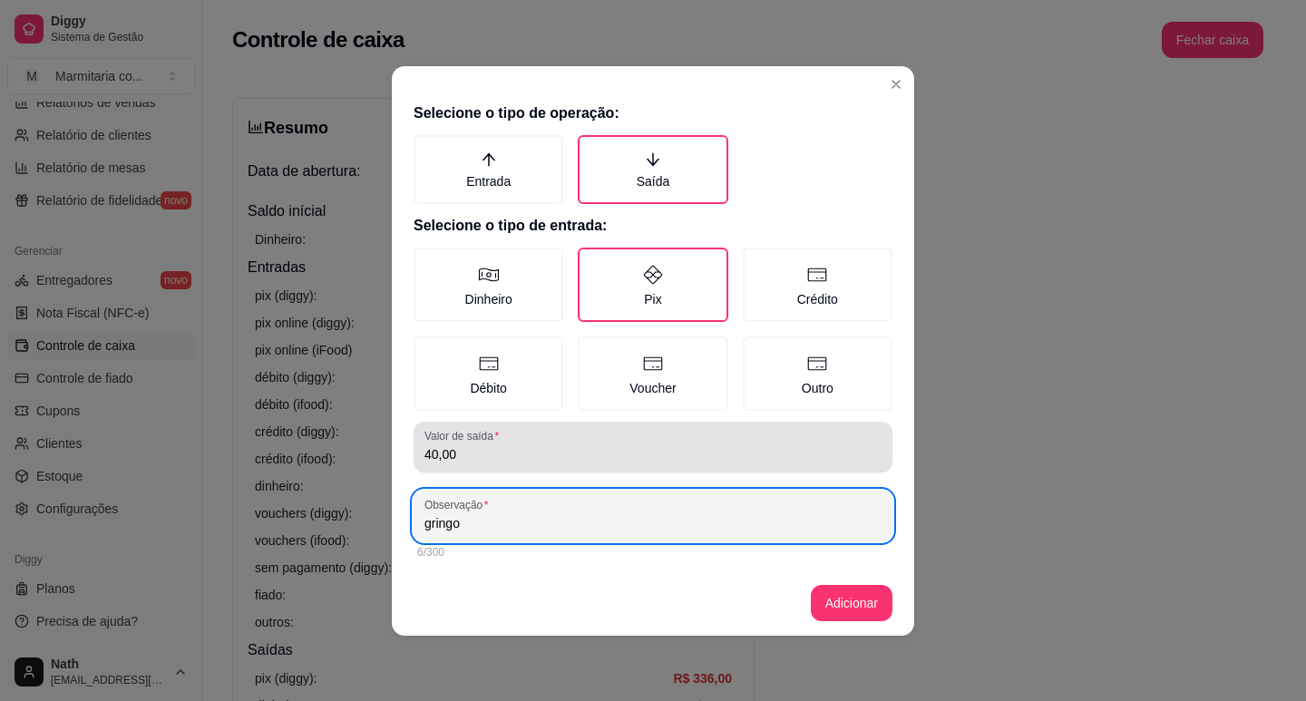
type input "gringo"
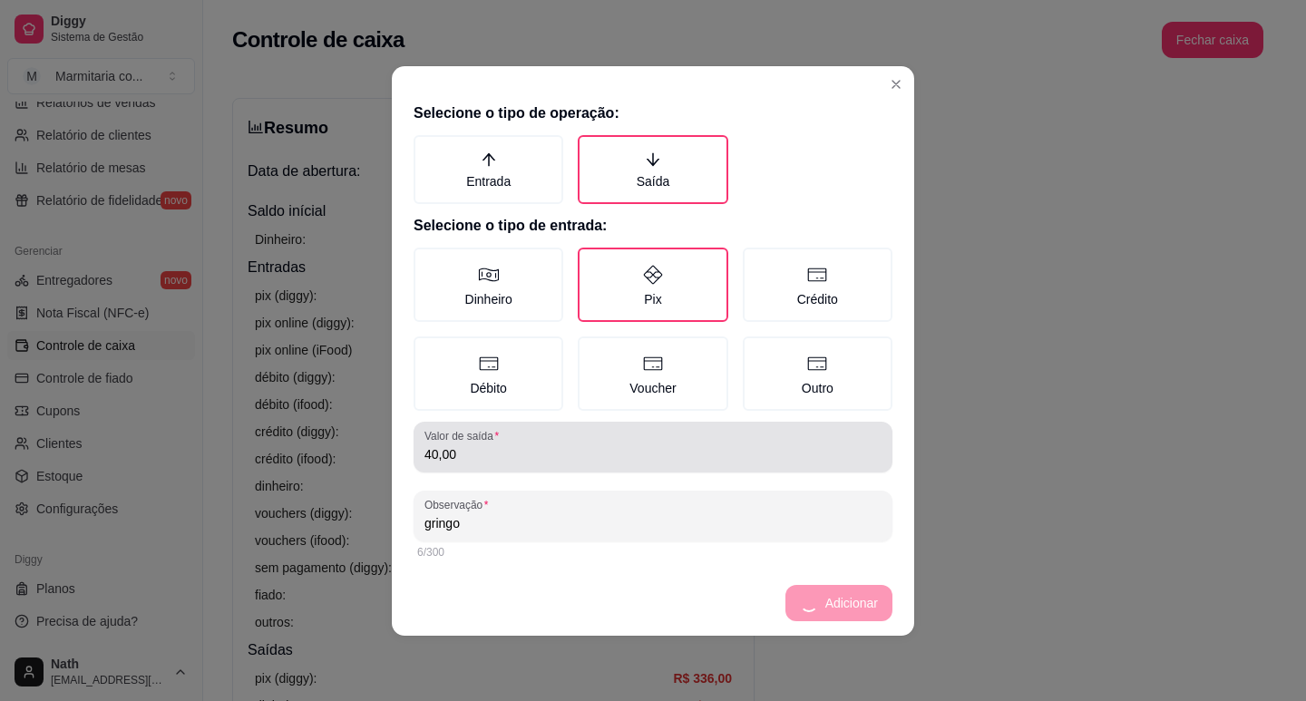
click at [598, 460] on input "40,00" at bounding box center [652, 454] width 457 height 18
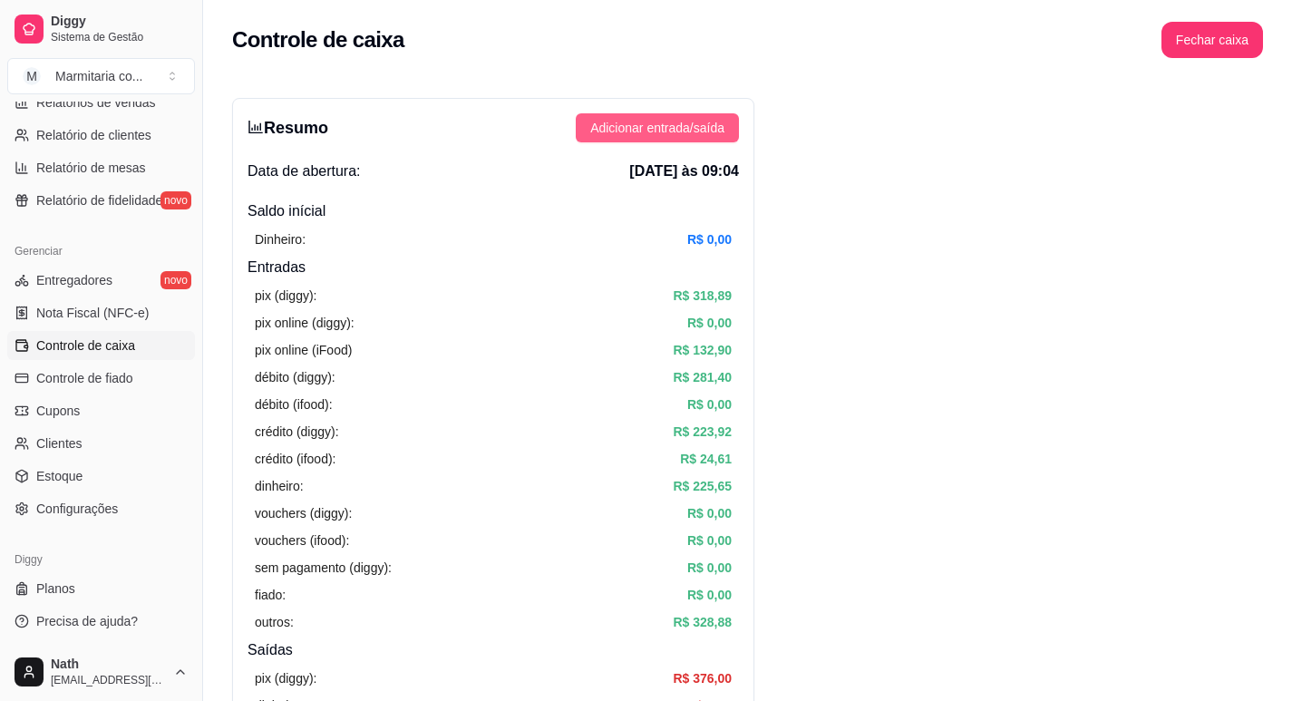
click at [694, 136] on span "Adicionar entrada/saída" at bounding box center [657, 128] width 134 height 20
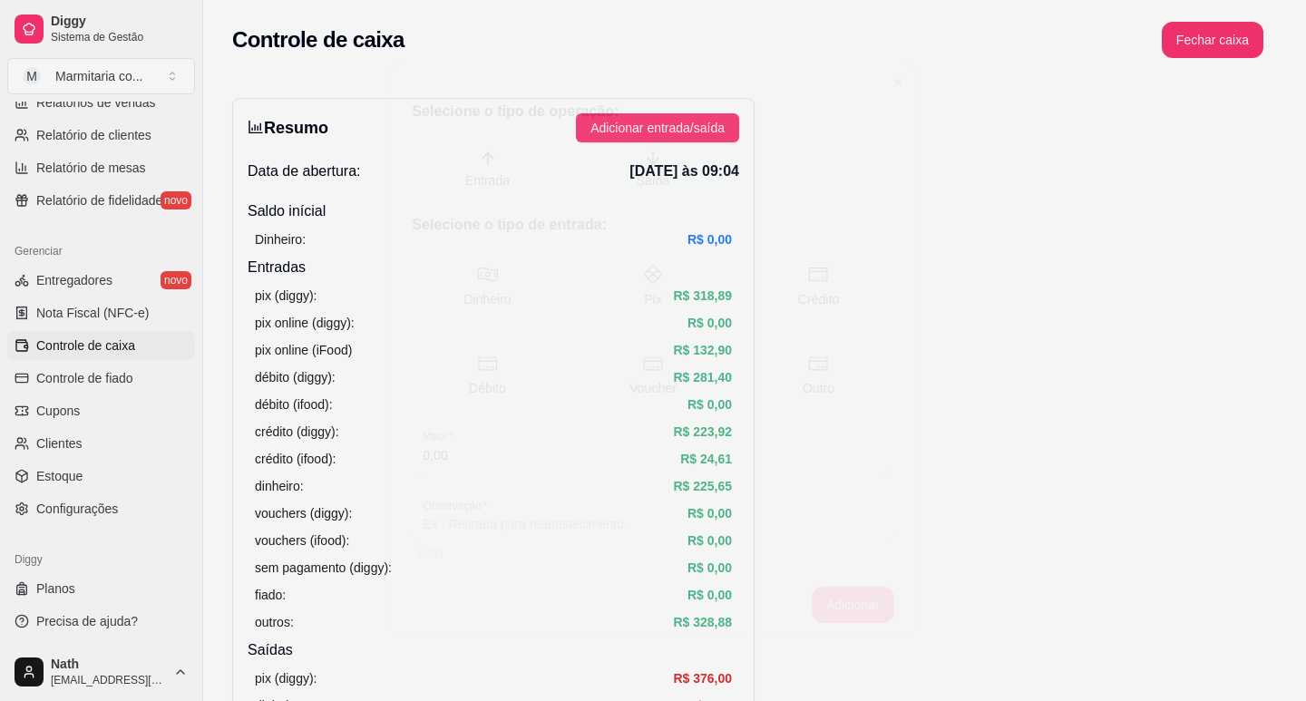
drag, startPoint x: 692, startPoint y: 167, endPoint x: 680, endPoint y: 199, distance: 34.7
click at [692, 170] on label "Saída" at bounding box center [653, 168] width 151 height 70
click at [591, 147] on button "Saída" at bounding box center [584, 139] width 15 height 15
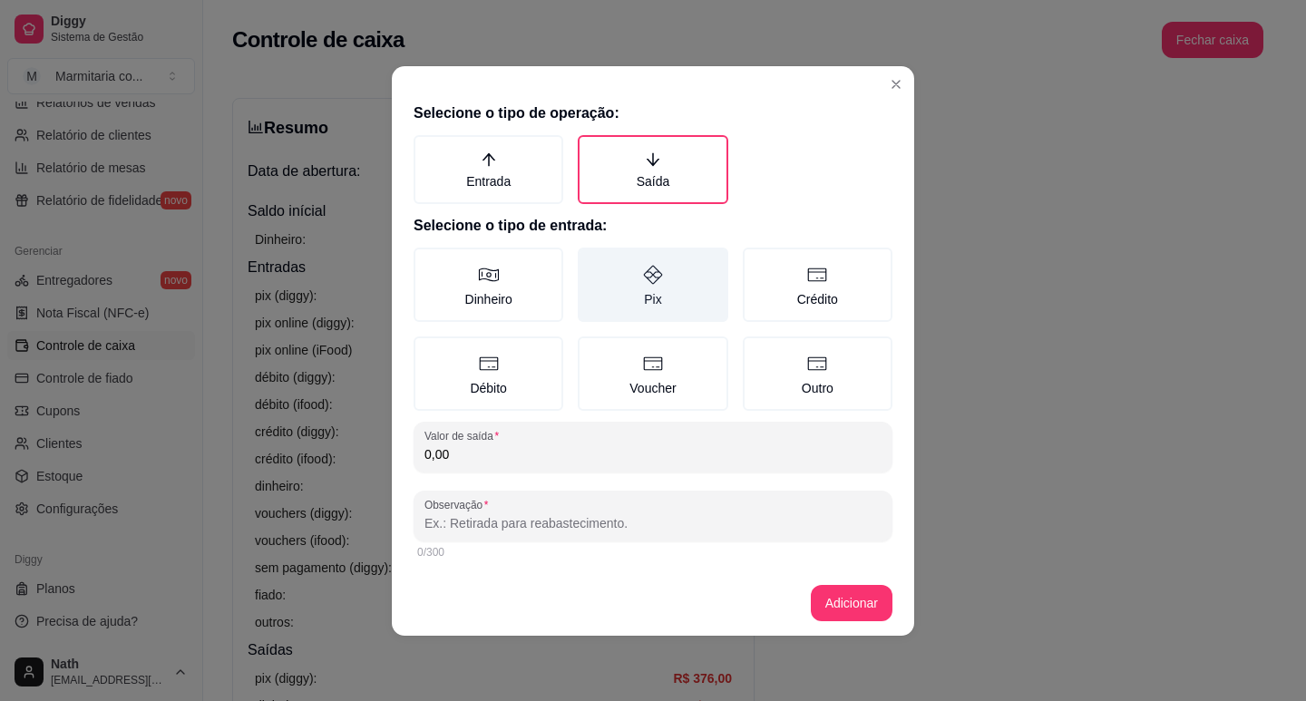
click at [656, 286] on label "Pix" at bounding box center [653, 285] width 150 height 74
click at [591, 261] on button "Pix" at bounding box center [584, 254] width 15 height 15
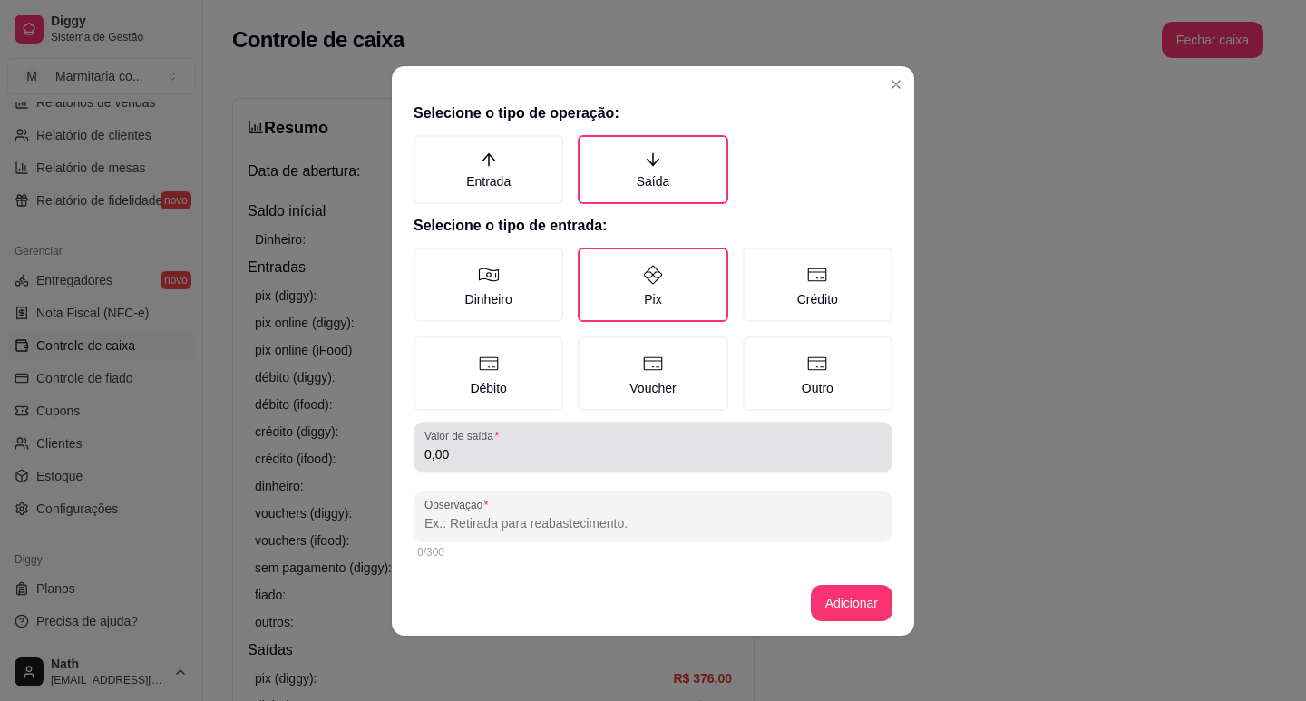
click at [646, 433] on div "0,00" at bounding box center [652, 447] width 457 height 36
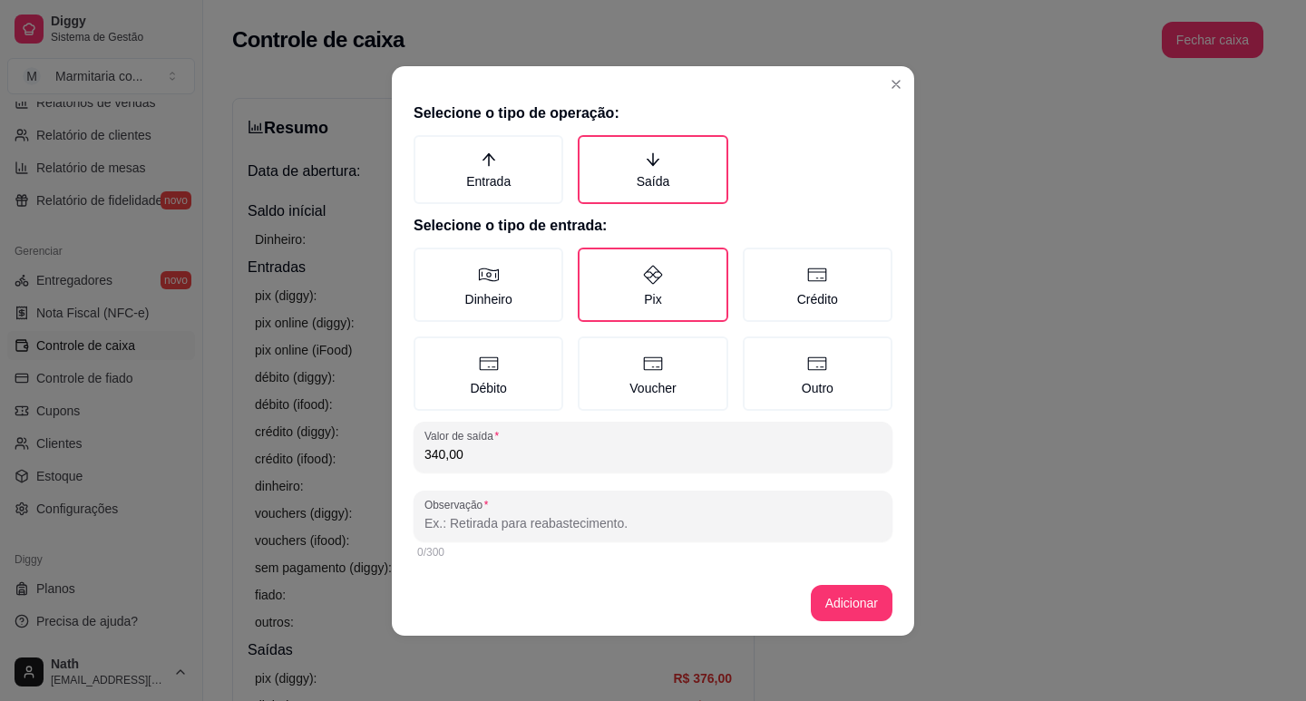
type input "340,00"
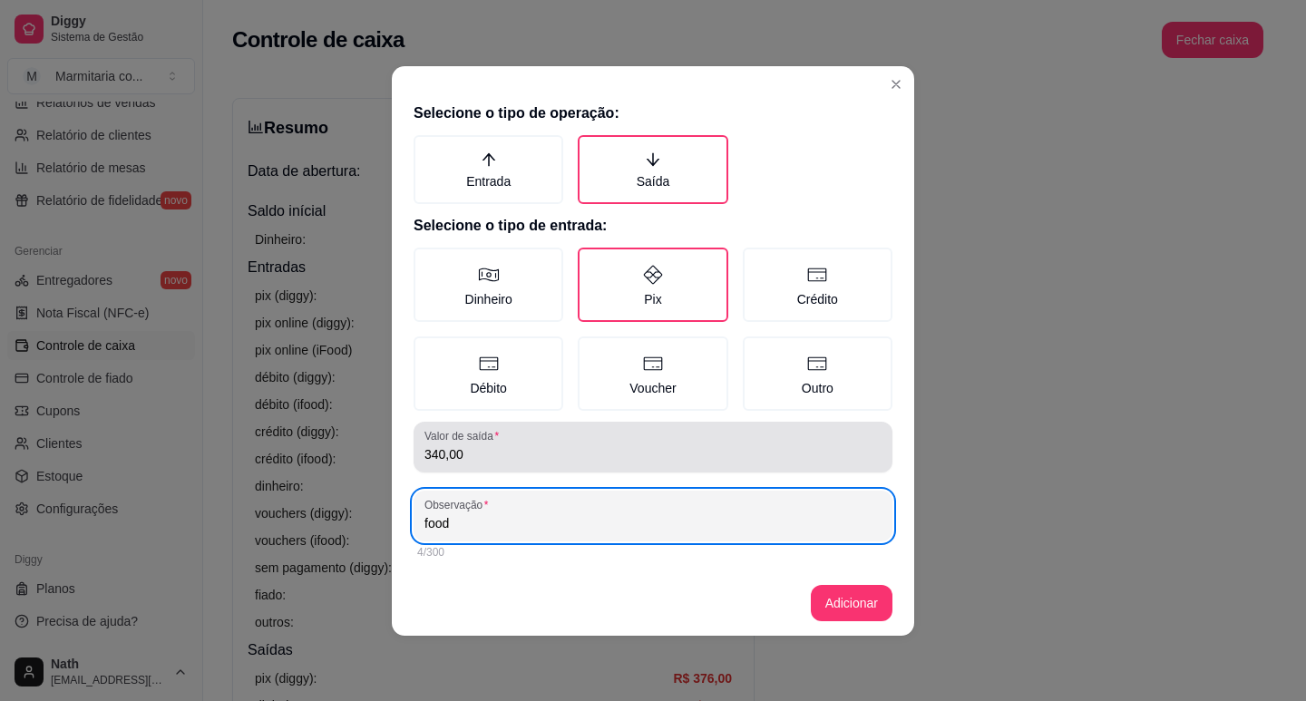
type input "food"
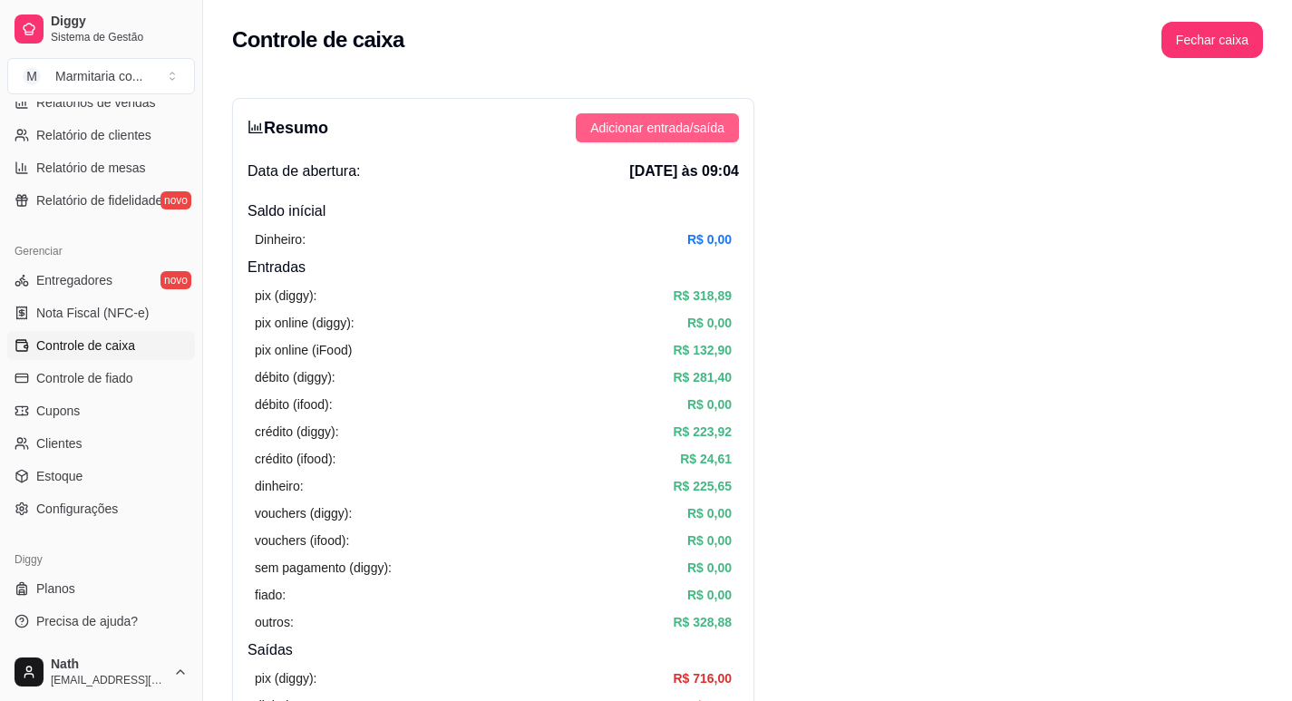
click at [640, 135] on span "Adicionar entrada/saída" at bounding box center [657, 128] width 134 height 20
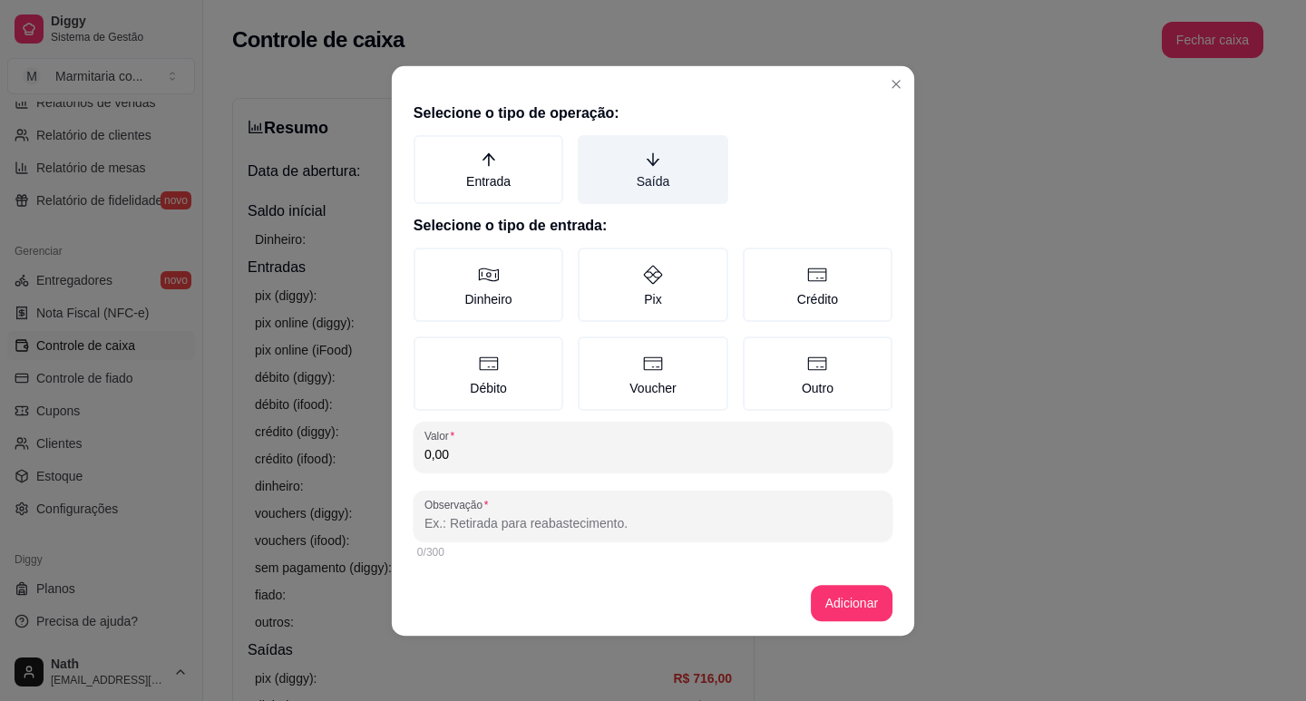
drag, startPoint x: 636, startPoint y: 162, endPoint x: 628, endPoint y: 258, distance: 96.4
click at [635, 165] on label "Saída" at bounding box center [653, 168] width 150 height 69
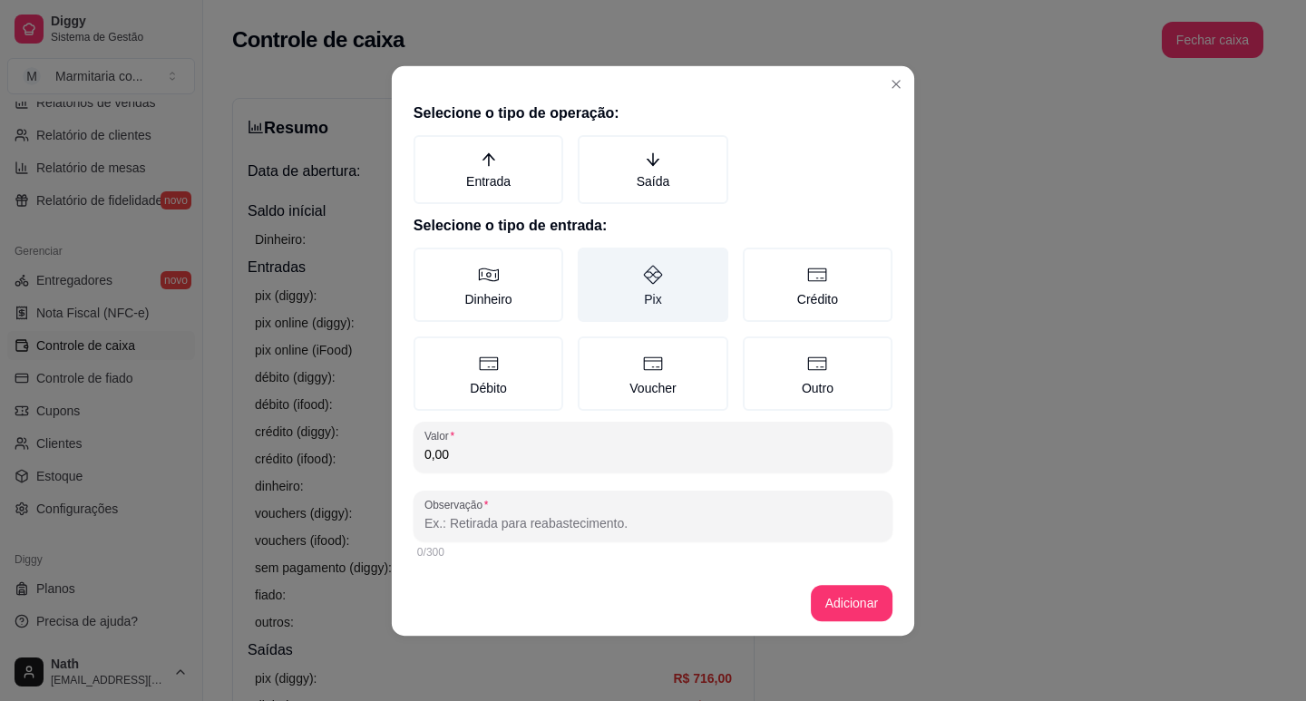
click at [591, 148] on button "Saída" at bounding box center [584, 140] width 15 height 15
click at [628, 295] on label "Pix" at bounding box center [653, 285] width 150 height 74
click at [591, 261] on button "Pix" at bounding box center [584, 254] width 15 height 15
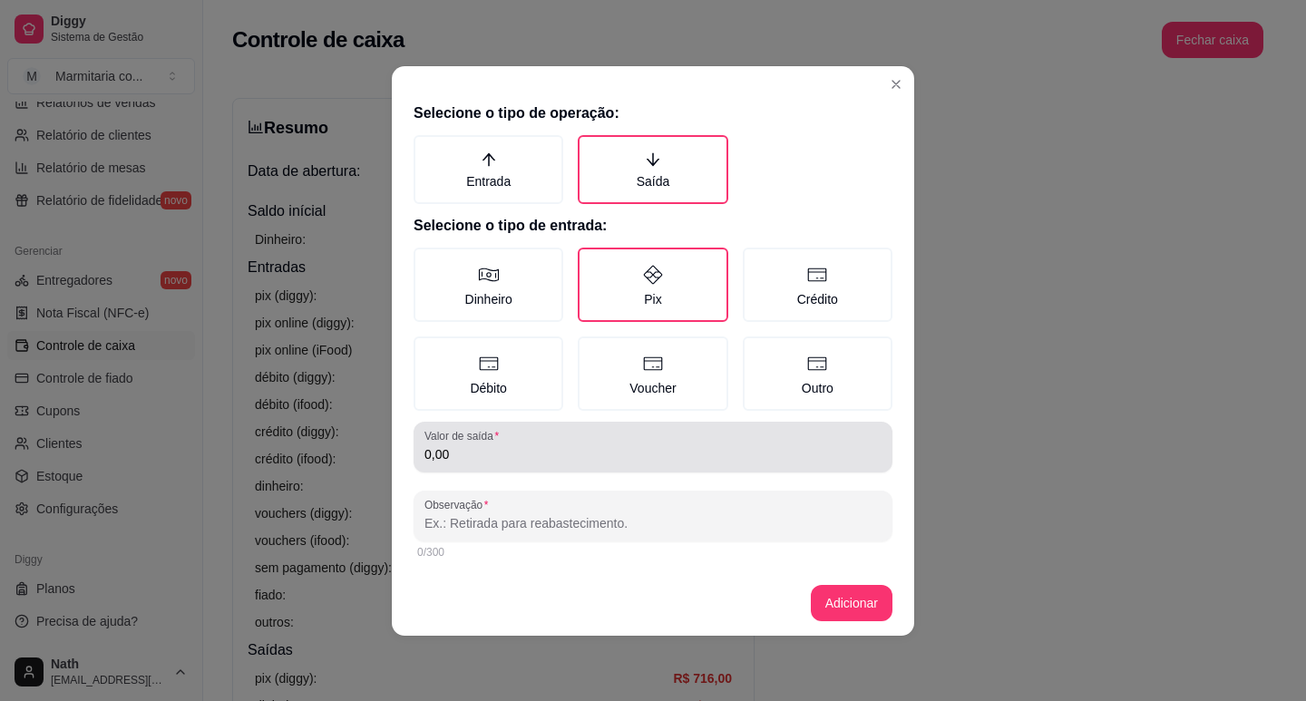
click at [651, 422] on div "Valor de saída 0,00" at bounding box center [652, 447] width 479 height 51
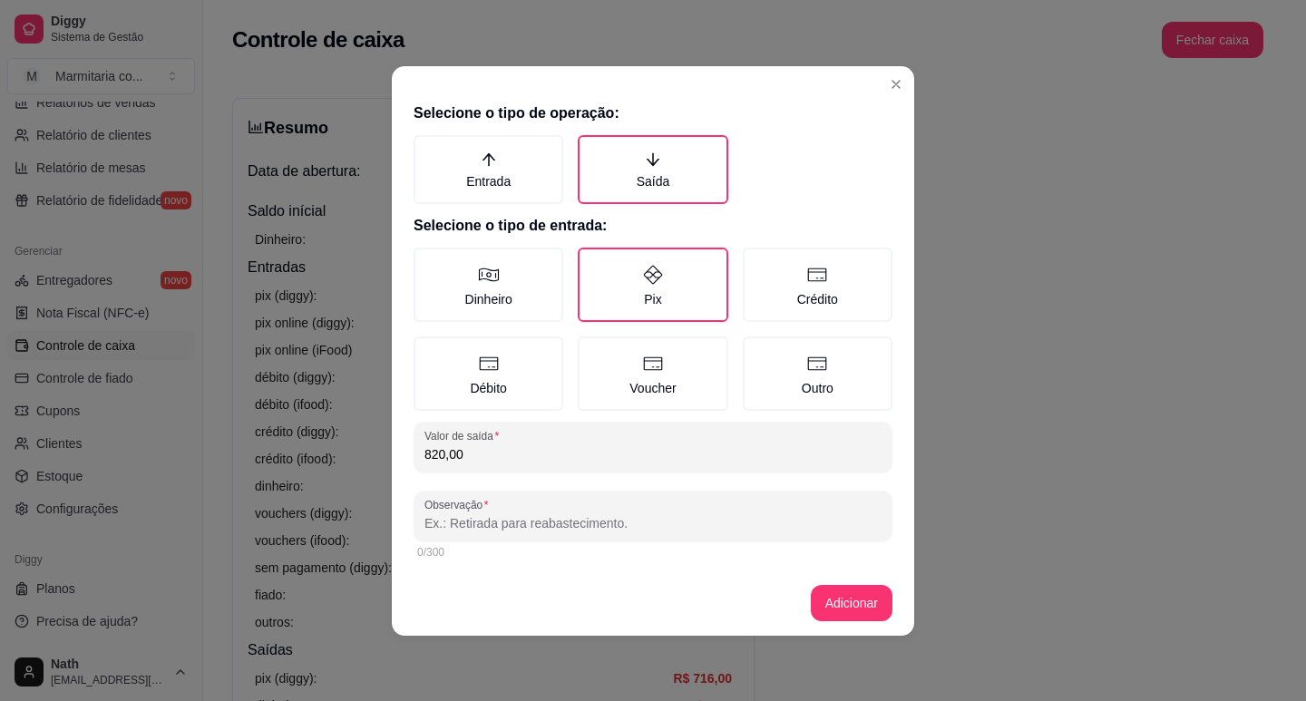
type input "820,00"
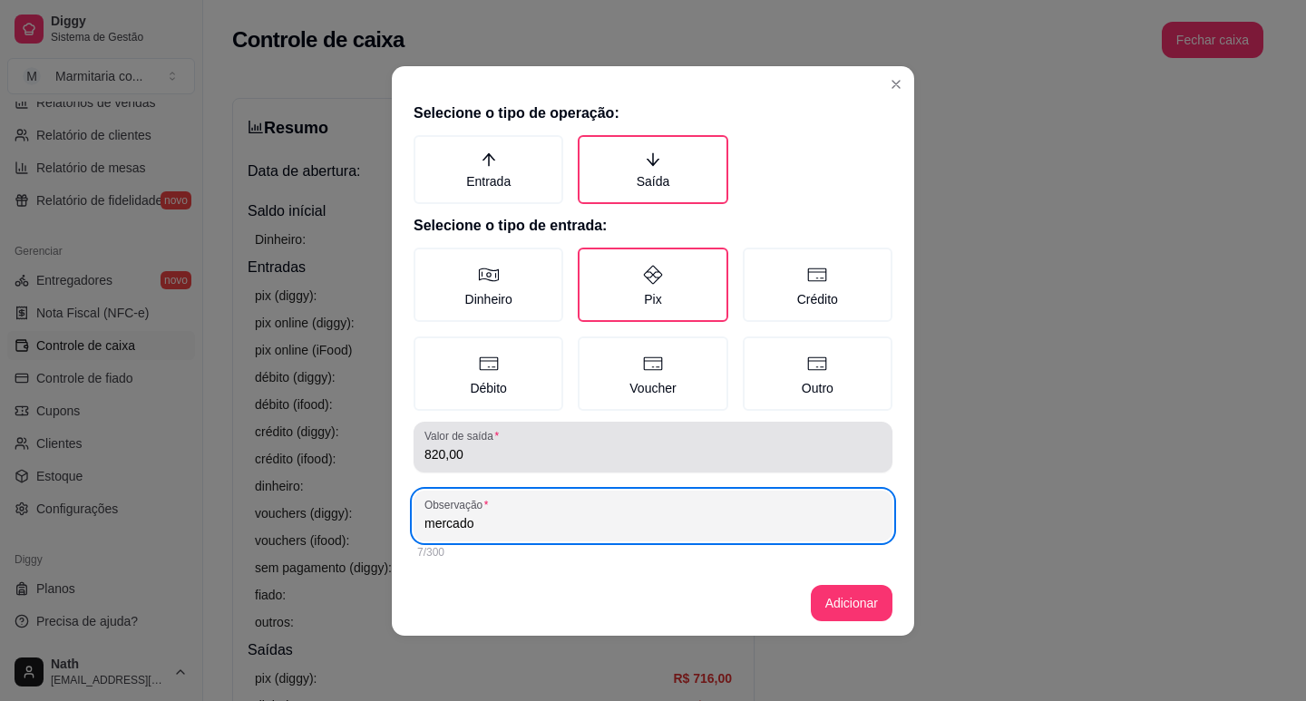
type input "mercado"
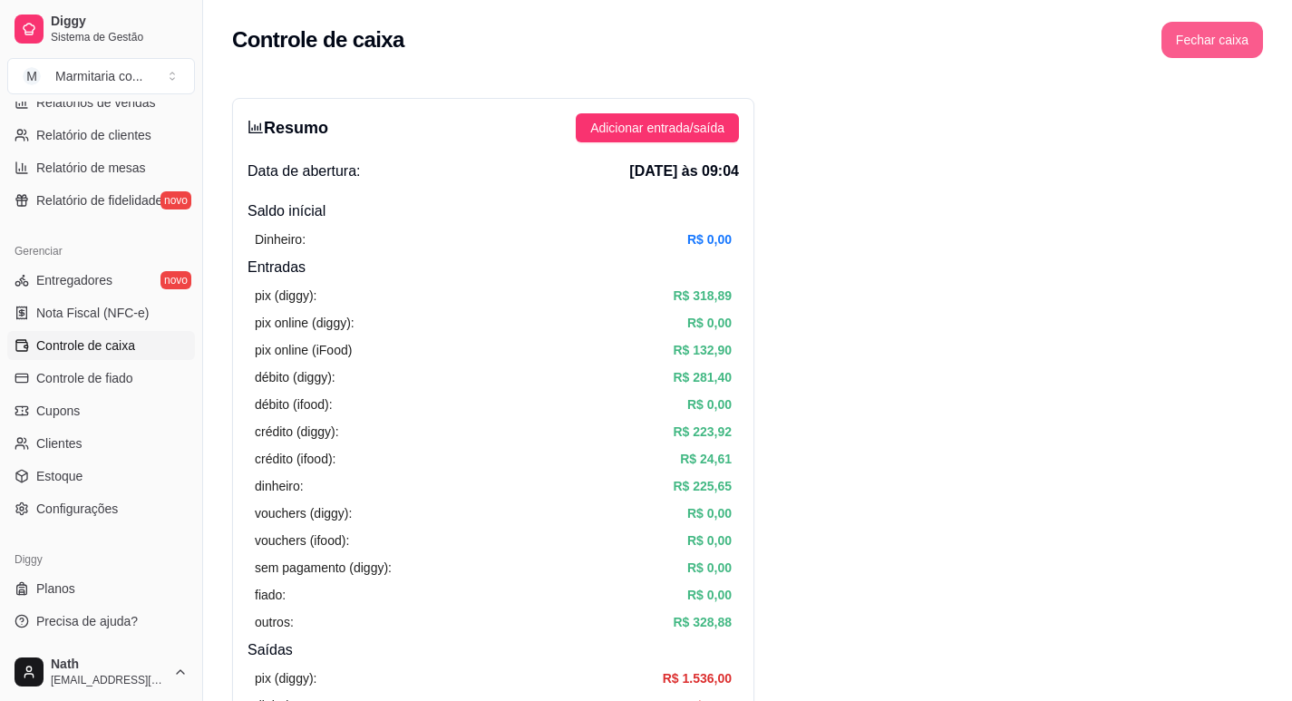
click at [1226, 28] on button "Fechar caixa" at bounding box center [1212, 40] width 102 height 36
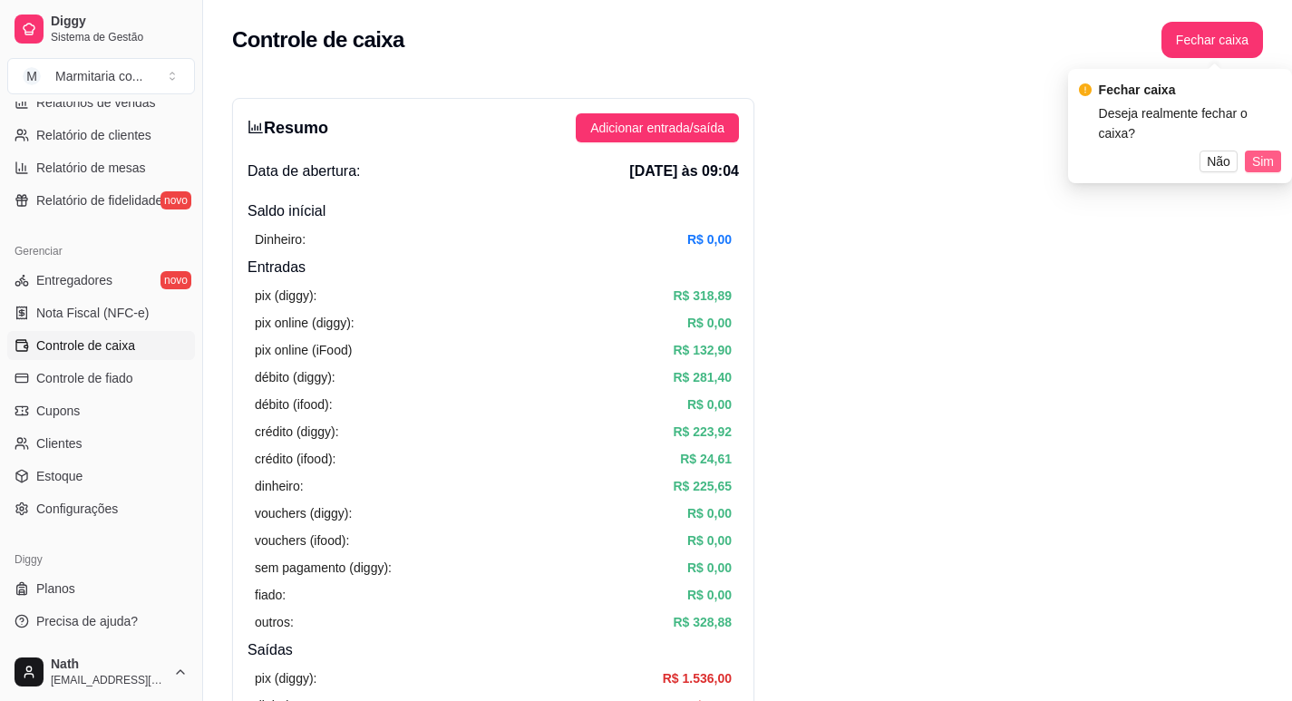
click at [1248, 151] on button "Sim" at bounding box center [1263, 162] width 36 height 22
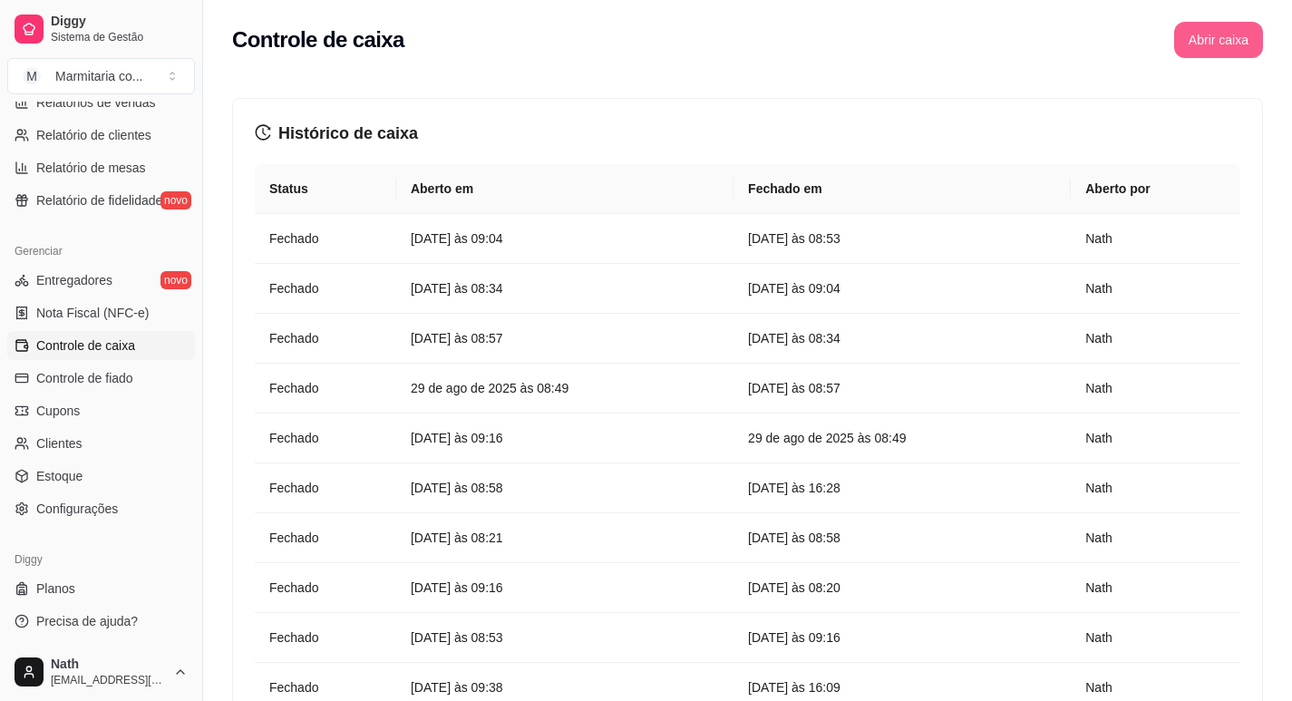
click at [1209, 53] on button "Abrir caixa" at bounding box center [1218, 40] width 89 height 36
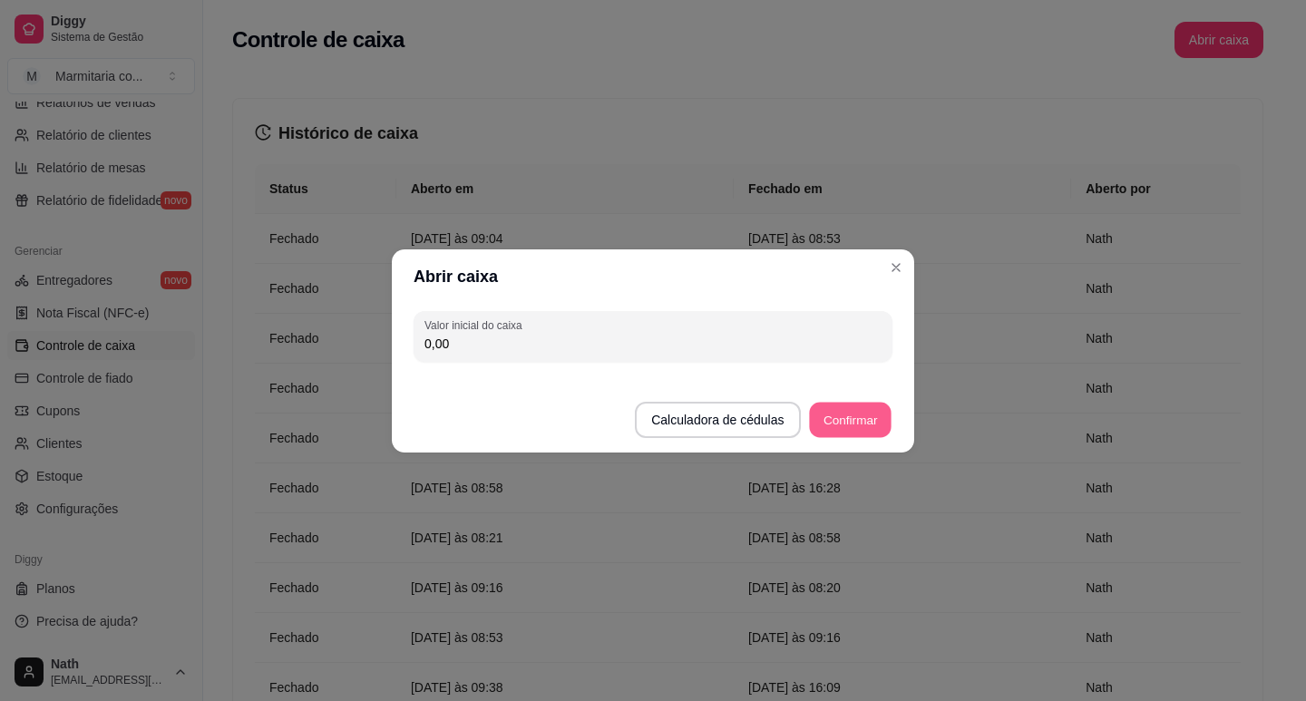
click at [879, 414] on button "Confirmar" at bounding box center [850, 419] width 83 height 35
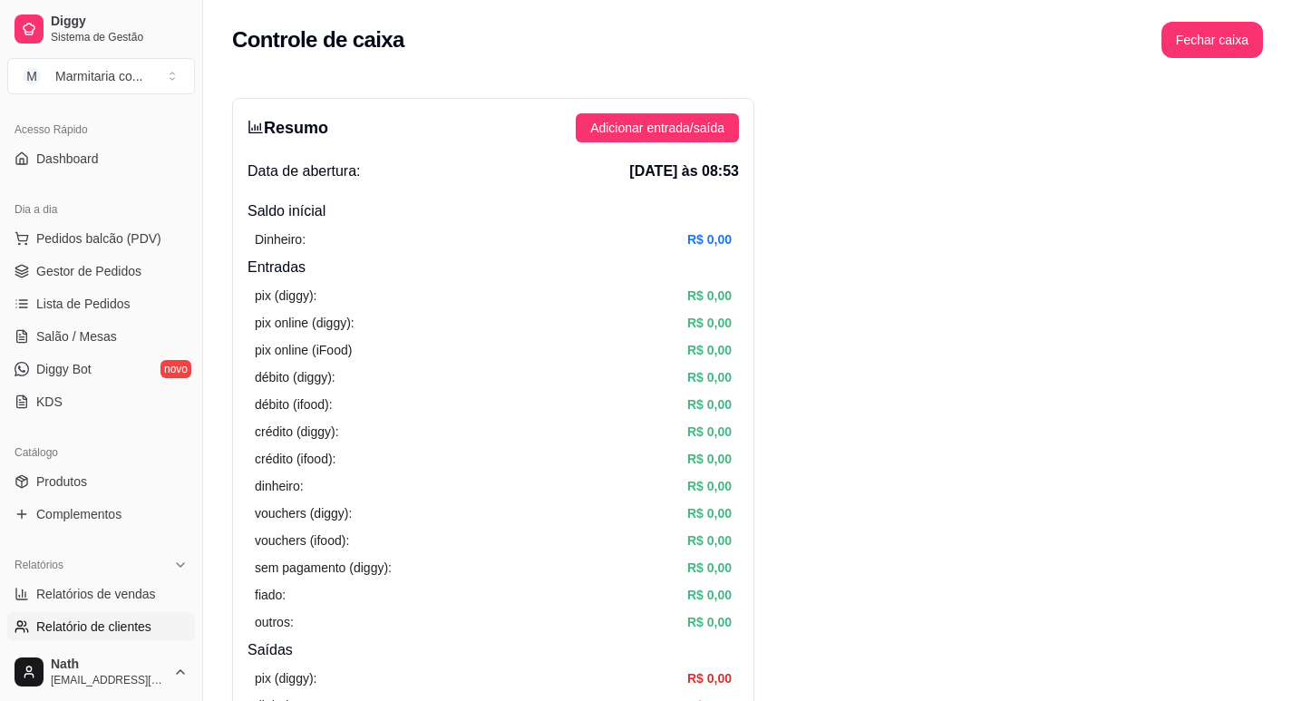
scroll to position [60, 0]
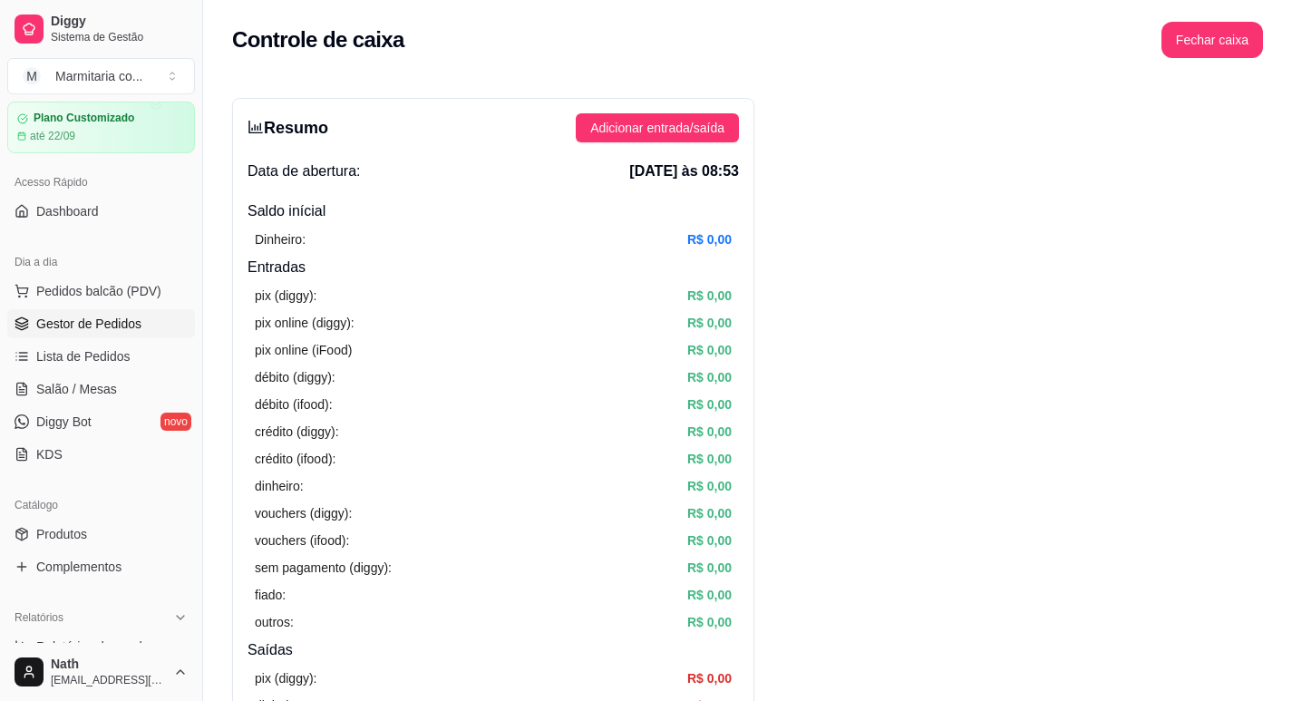
click at [86, 337] on link "Gestor de Pedidos" at bounding box center [101, 323] width 188 height 29
